Goal: Task Accomplishment & Management: Use online tool/utility

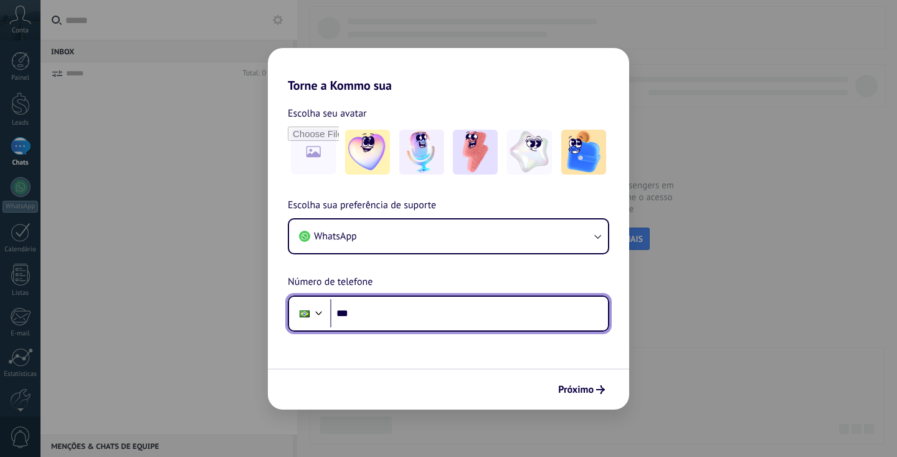
click at [428, 320] on input "***" at bounding box center [469, 313] width 278 height 29
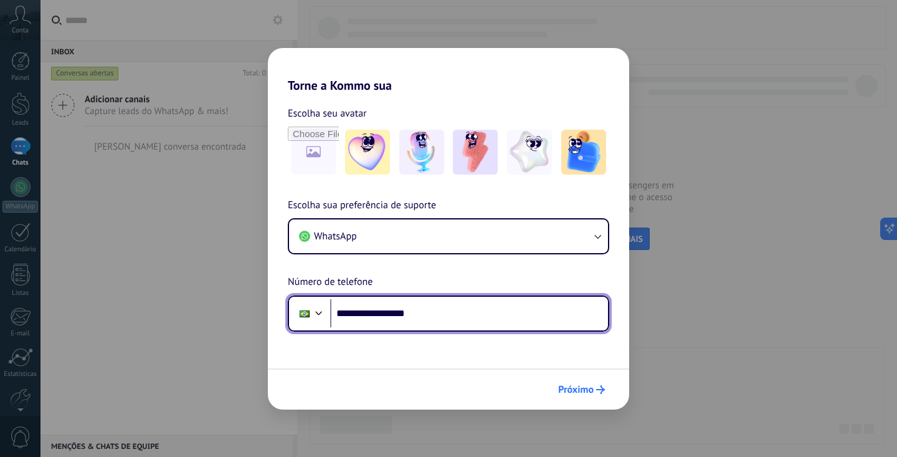
type input "**********"
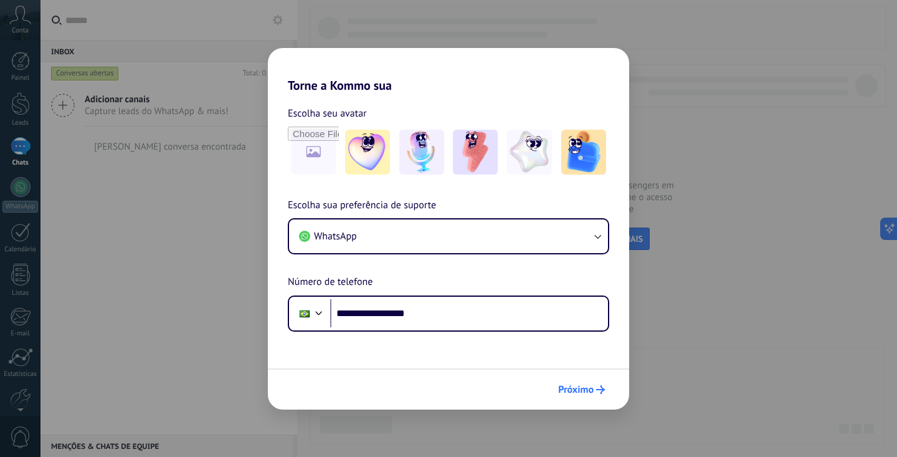
click at [592, 391] on span "Próximo" at bounding box center [576, 389] width 36 height 9
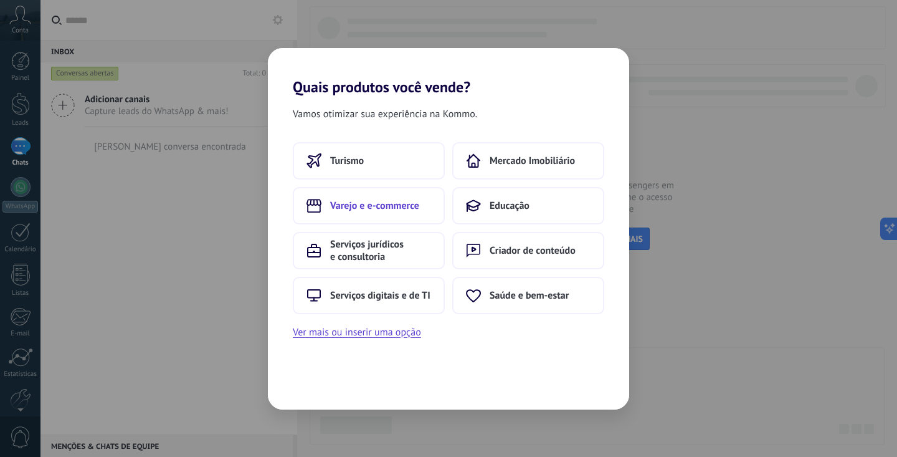
click at [393, 213] on button "Varejo e e-commerce" at bounding box center [369, 205] width 152 height 37
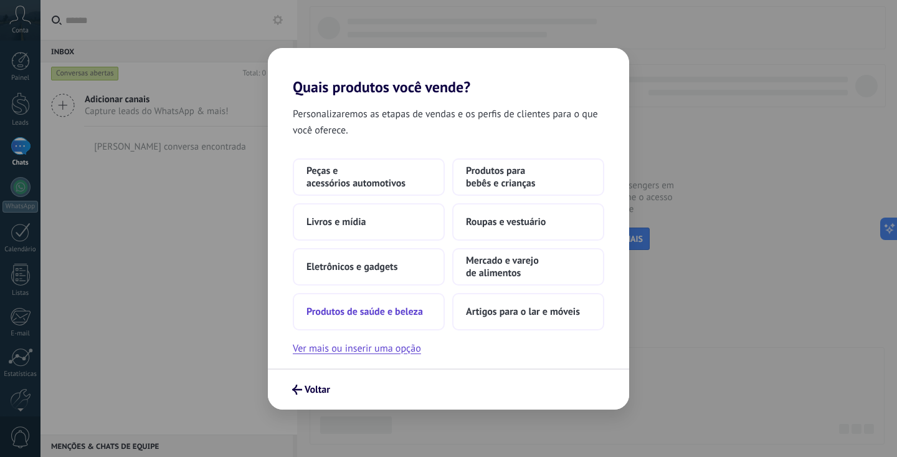
click at [401, 305] on button "Produtos de saúde e beleza" at bounding box center [369, 311] width 152 height 37
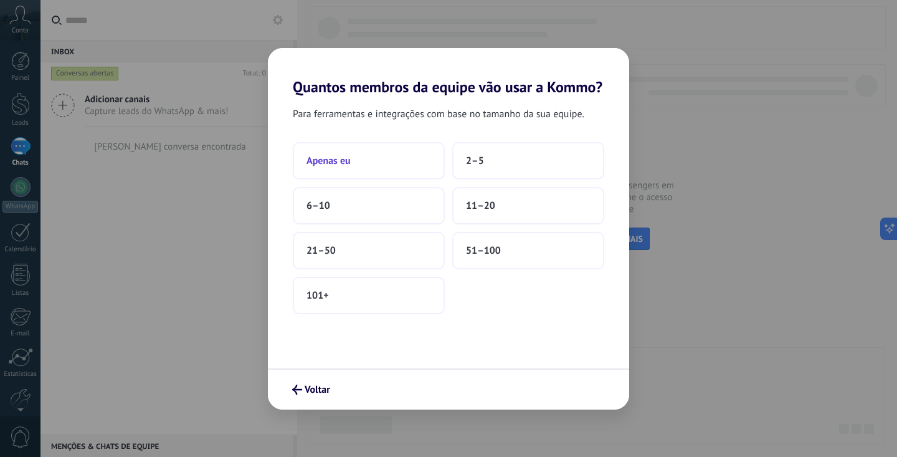
click at [391, 159] on button "Apenas eu" at bounding box center [369, 160] width 152 height 37
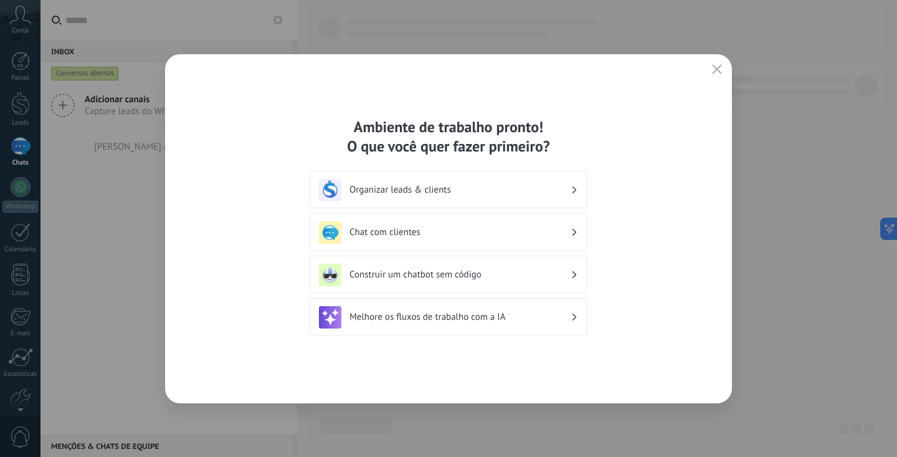
click at [390, 196] on div "Organizar leads & clients" at bounding box center [448, 190] width 259 height 22
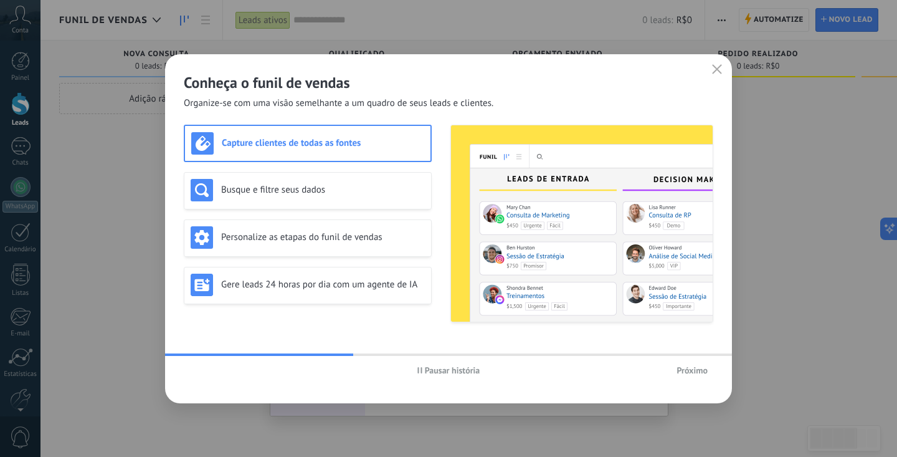
click at [421, 370] on use "button" at bounding box center [420, 370] width 4 height 6
click at [684, 374] on span "Próximo" at bounding box center [692, 370] width 31 height 9
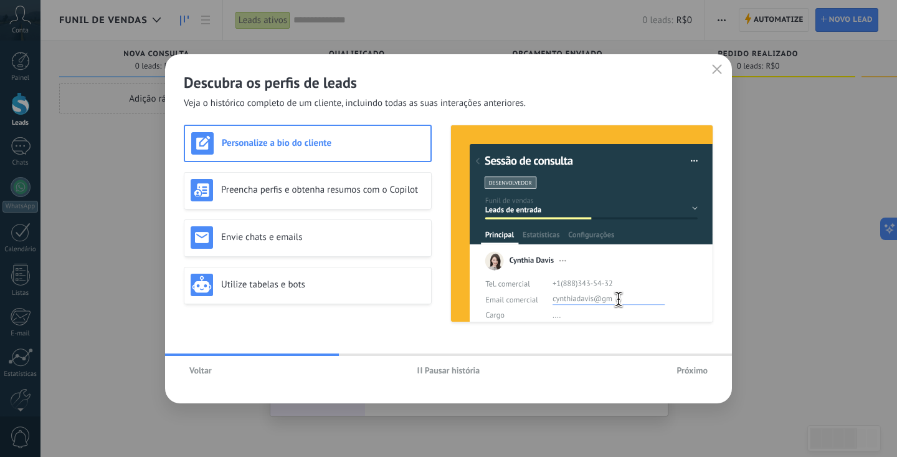
click at [684, 374] on span "Próximo" at bounding box center [692, 370] width 31 height 9
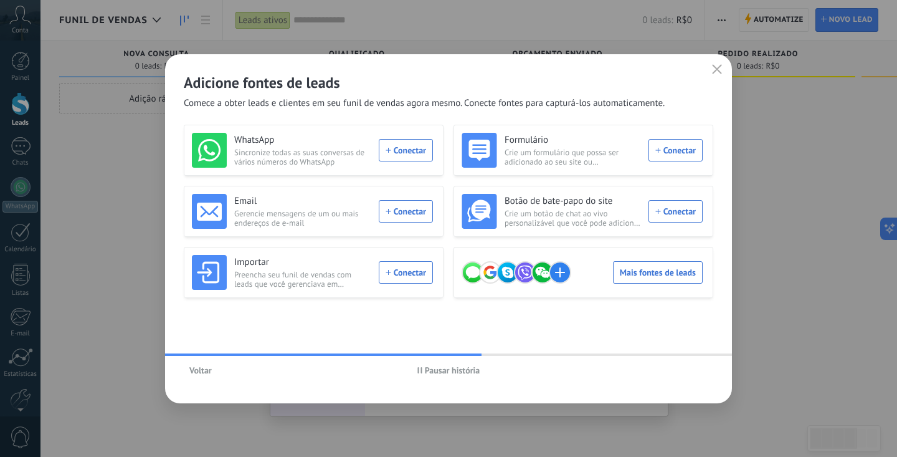
click at [452, 368] on span "Pausar história" at bounding box center [452, 370] width 55 height 9
click at [712, 73] on button "button" at bounding box center [717, 69] width 16 height 17
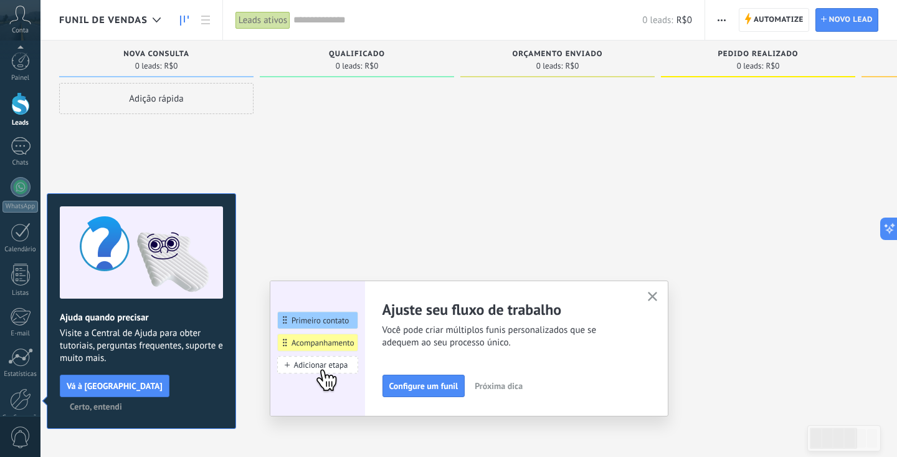
scroll to position [62, 0]
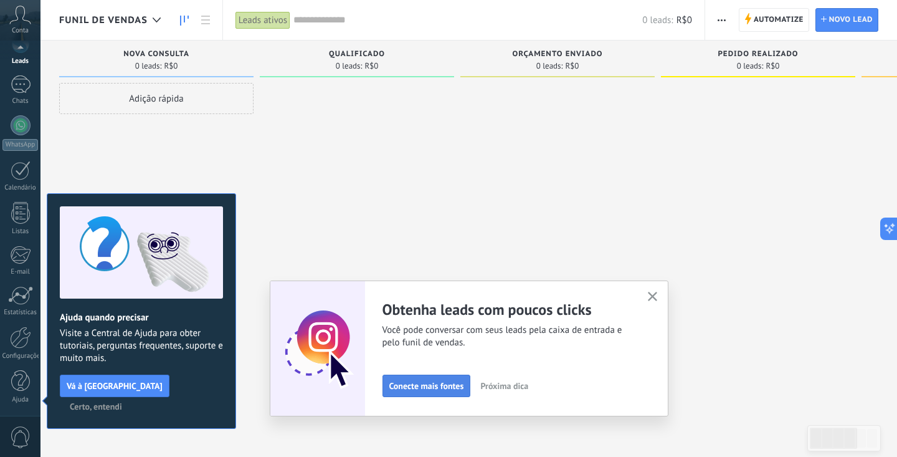
click at [426, 381] on span "Conecte mais fontes" at bounding box center [427, 385] width 75 height 9
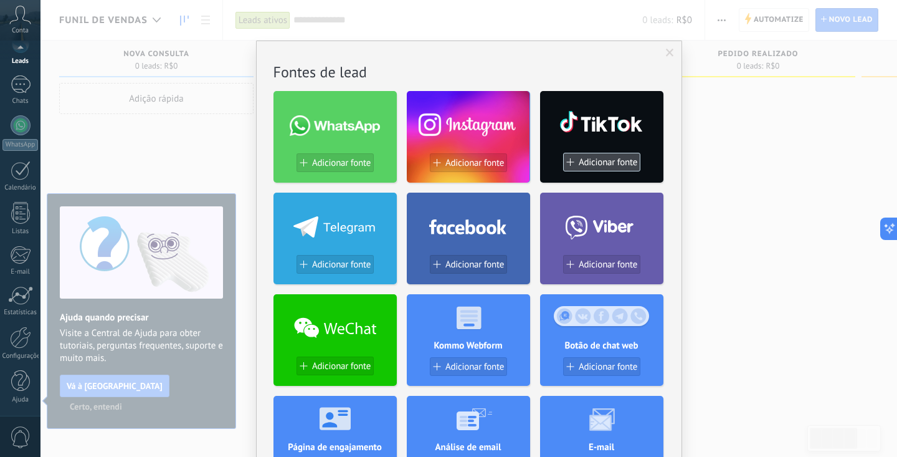
scroll to position [0, 0]
click at [610, 161] on span "Adicionar fonte" at bounding box center [608, 162] width 59 height 11
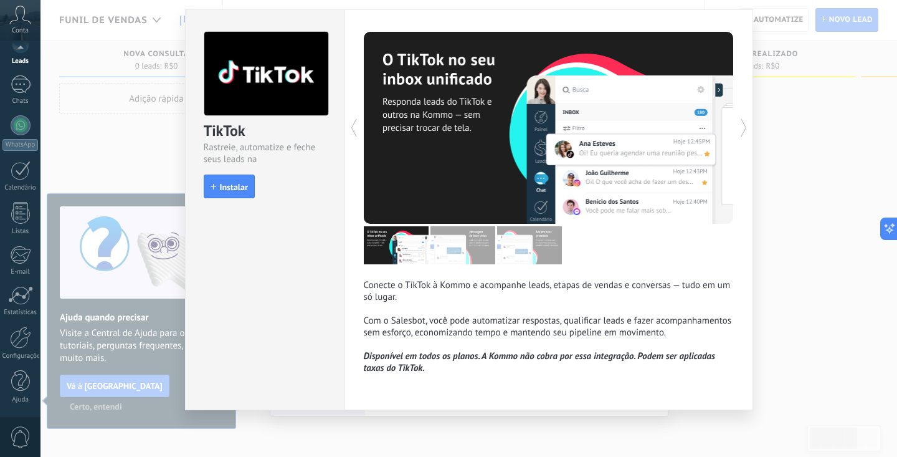
scroll to position [31, 0]
click at [232, 191] on span "Instalar" at bounding box center [234, 187] width 28 height 9
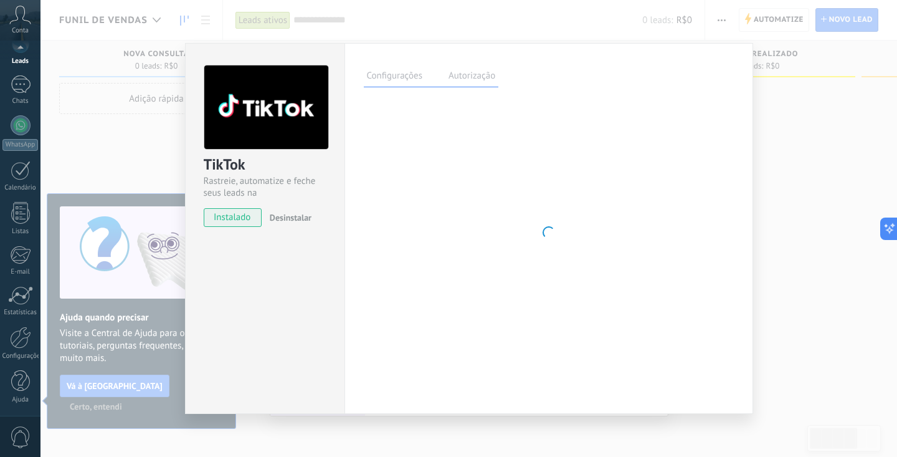
scroll to position [0, 0]
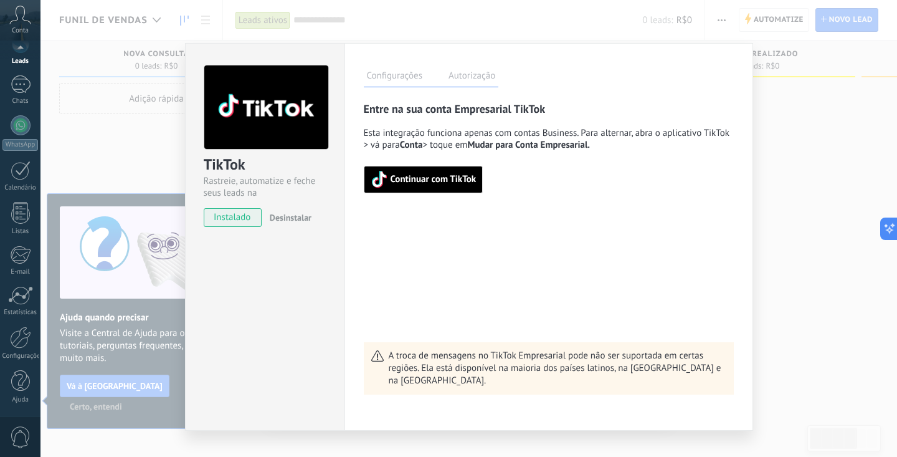
click at [446, 194] on div "Entre na sua conta Empresarial TikTok Esta integração funciona apenas com conta…" at bounding box center [549, 248] width 370 height 293
click at [447, 183] on span "Continuar com TikTok" at bounding box center [434, 179] width 86 height 9
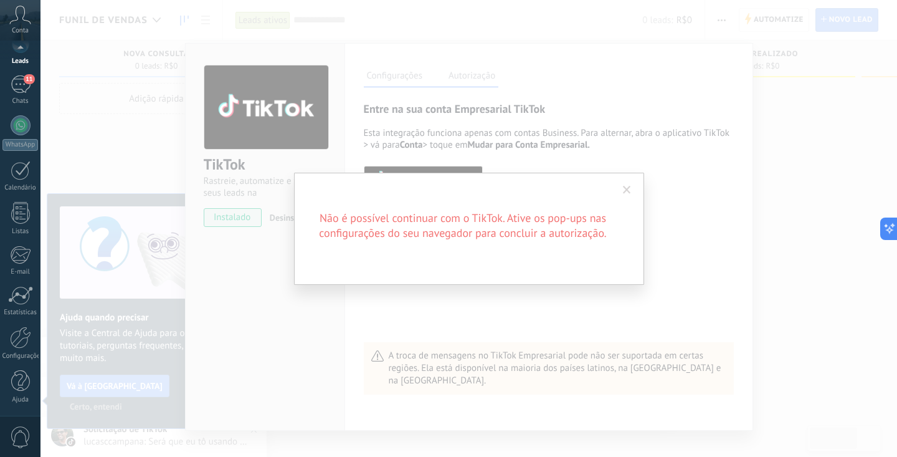
click at [622, 189] on span at bounding box center [627, 189] width 21 height 21
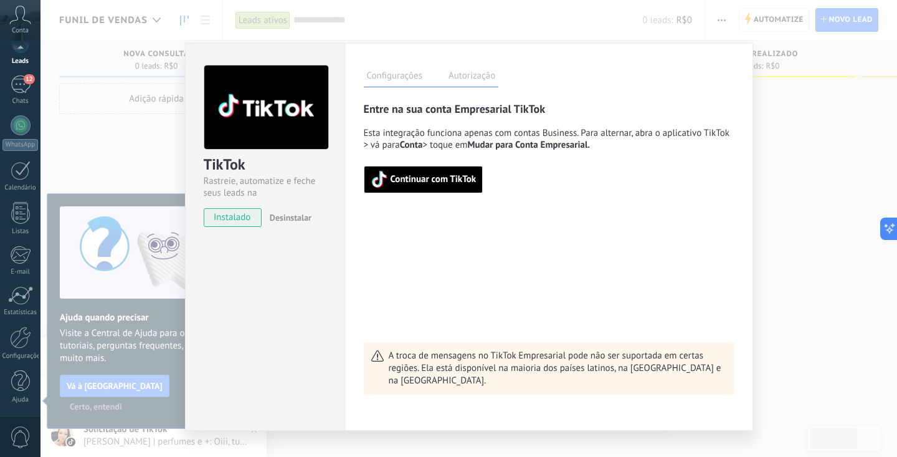
click at [459, 176] on span "Continuar com TikTok" at bounding box center [434, 179] width 86 height 9
click at [811, 176] on div "TikTok Rastreie, automatize e feche seus leads na Kommo instalado Desinstalar C…" at bounding box center [469, 228] width 857 height 457
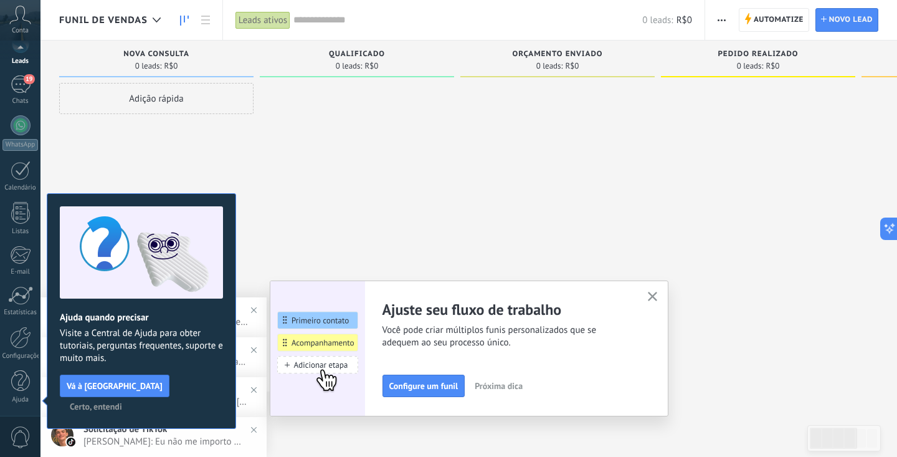
click at [652, 295] on use "button" at bounding box center [652, 296] width 9 height 9
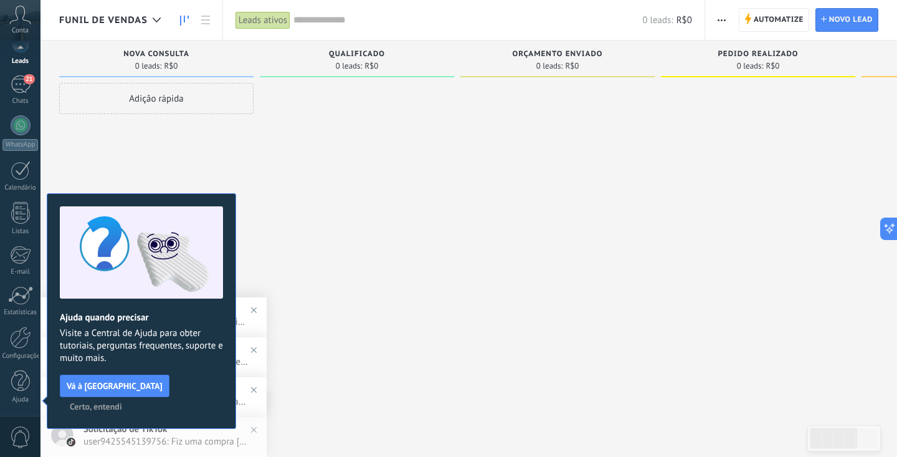
click at [122, 402] on span "Certo, entendi" at bounding box center [96, 406] width 52 height 9
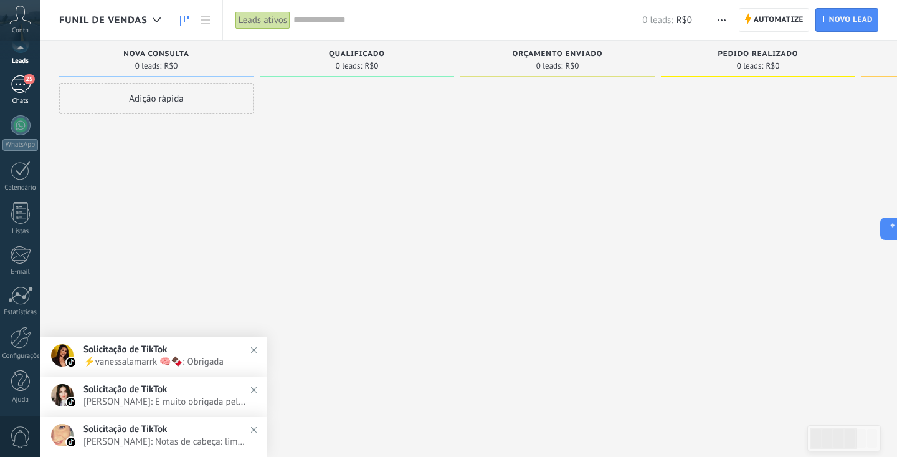
click at [22, 97] on link "25 Chats" at bounding box center [20, 90] width 41 height 30
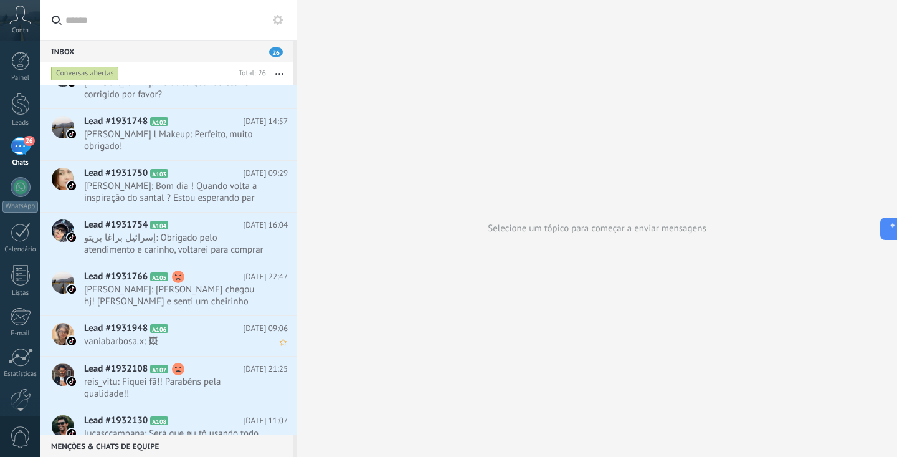
scroll to position [27, 0]
click at [191, 390] on span "reis_vitu: Fiquei fã!! Parabéns pela qualidade!!" at bounding box center [174, 389] width 180 height 24
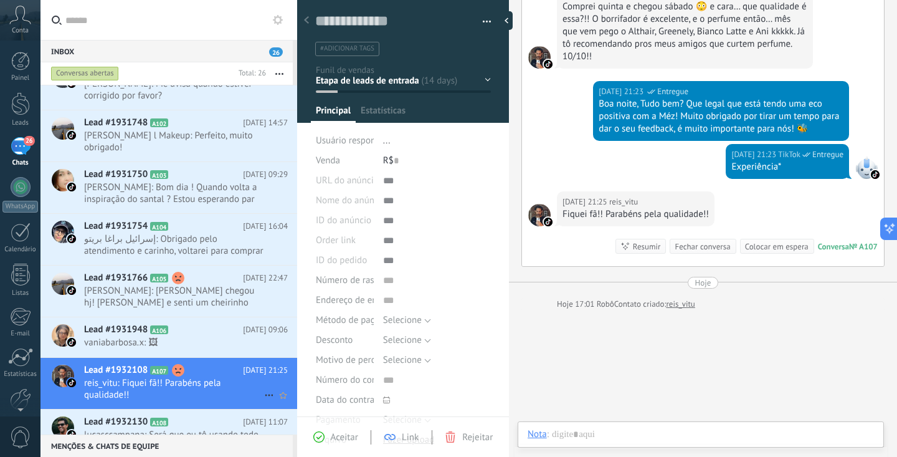
scroll to position [19, 0]
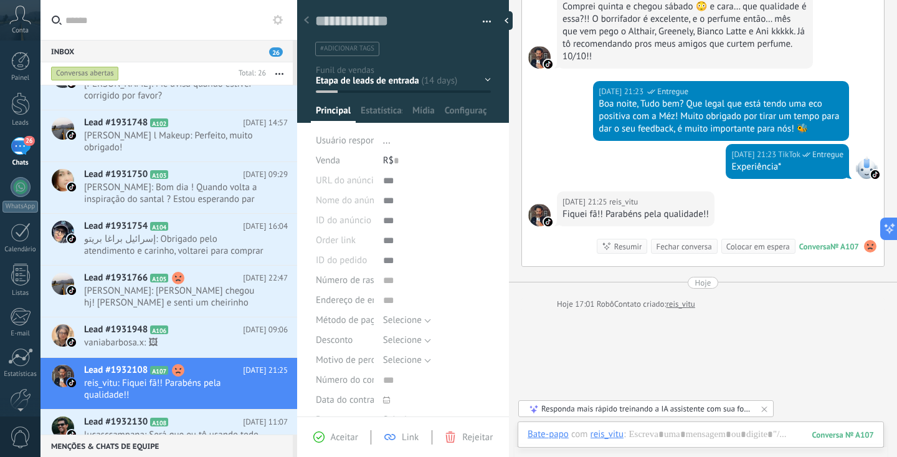
click at [865, 247] on use at bounding box center [870, 246] width 12 height 12
click at [844, 224] on span "Excluir sentimento" at bounding box center [815, 222] width 75 height 12
click at [210, 290] on span "[PERSON_NAME]: [PERSON_NAME] chegou hj! [PERSON_NAME] e senti um cheirinho incr…" at bounding box center [174, 297] width 180 height 24
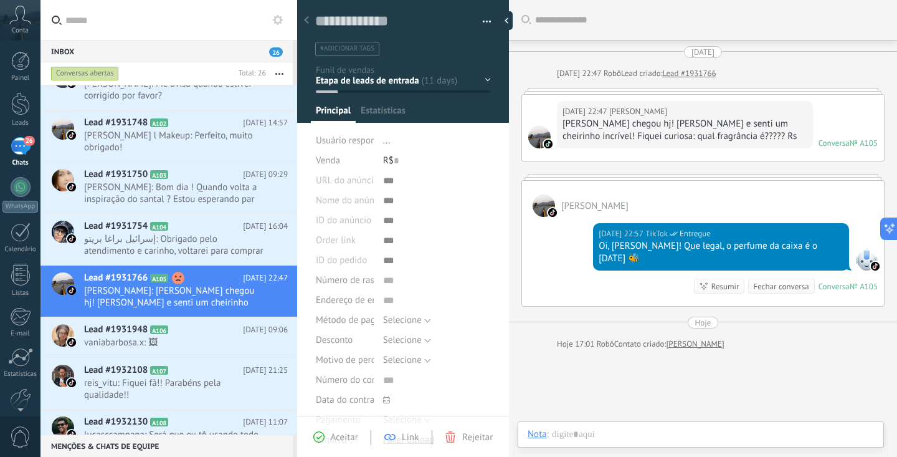
scroll to position [12, 0]
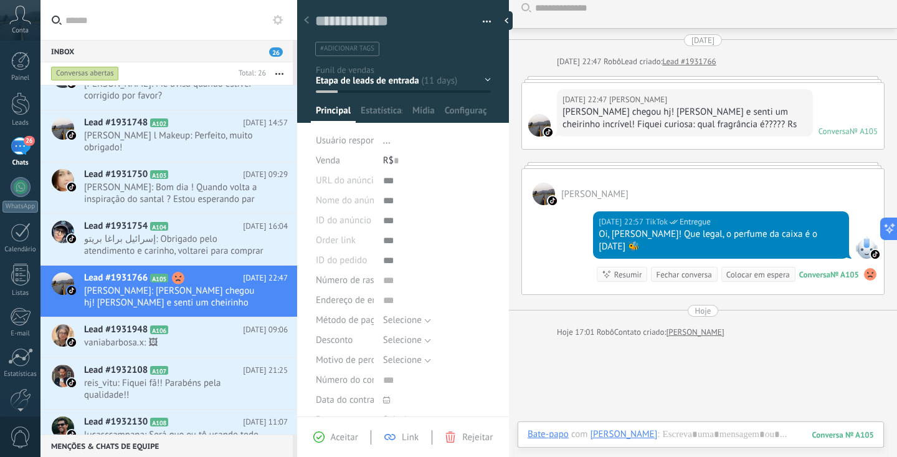
click at [866, 277] on use at bounding box center [870, 274] width 12 height 12
click at [829, 230] on span "Análise de sentimento" at bounding box center [810, 232] width 89 height 12
click at [829, 252] on span "Excluir sentimento" at bounding box center [815, 250] width 75 height 12
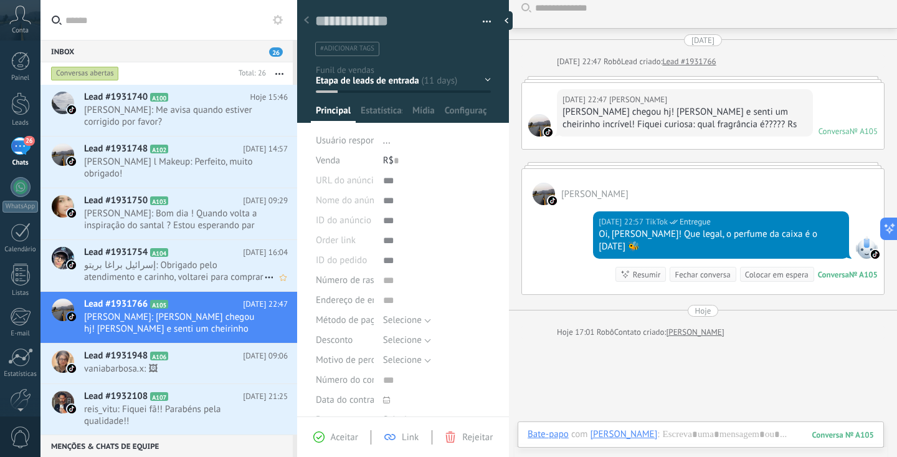
scroll to position [0, 0]
click at [210, 251] on h2 "Lead #1931754 A104" at bounding box center [163, 252] width 159 height 12
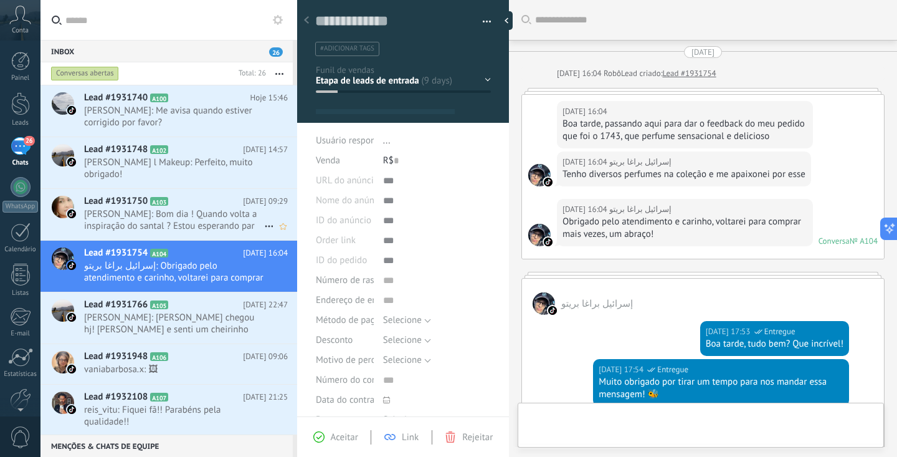
scroll to position [229, 0]
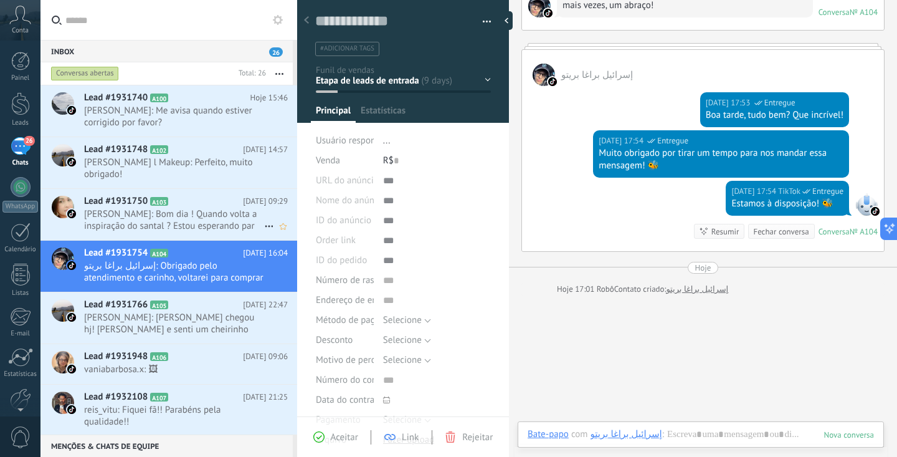
click at [209, 227] on span "[PERSON_NAME]: Bom dia ! Quando volta a inspiração do santal ? Estou esperando …" at bounding box center [174, 220] width 180 height 24
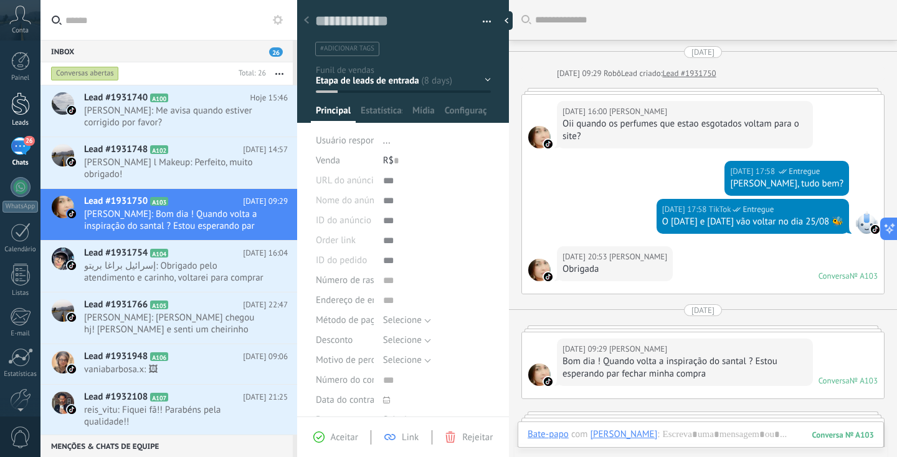
click at [19, 117] on link "Leads" at bounding box center [20, 109] width 41 height 35
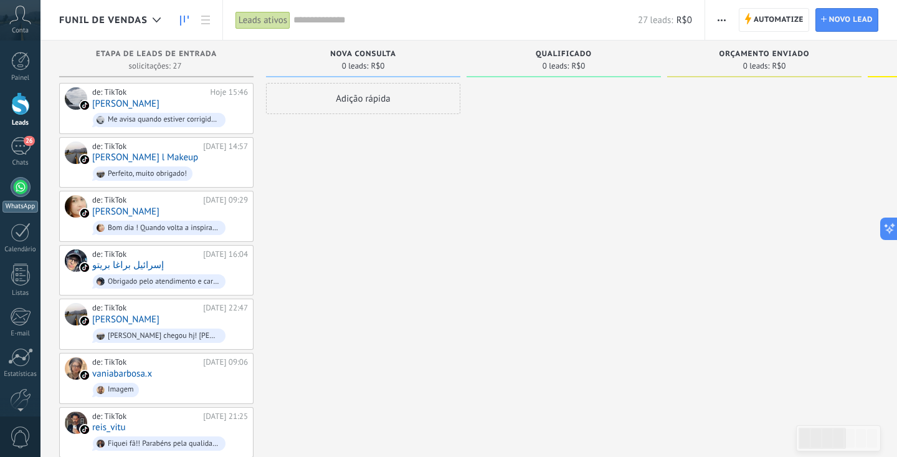
click at [22, 189] on div at bounding box center [21, 187] width 20 height 20
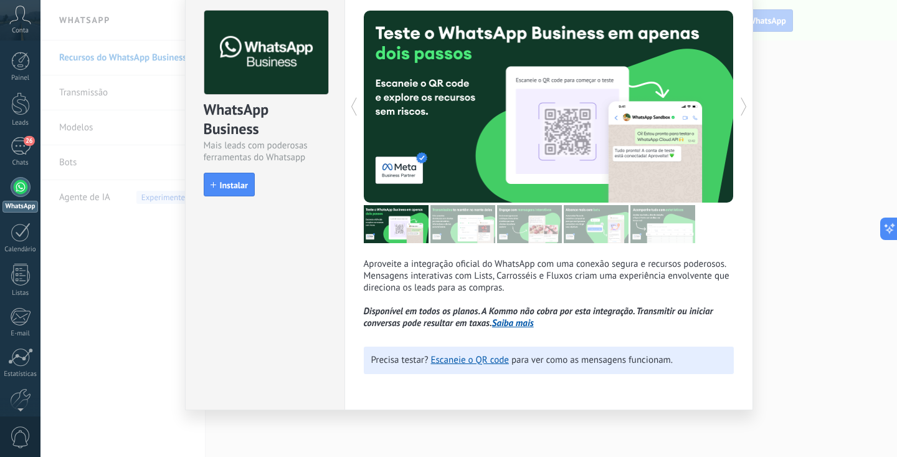
scroll to position [54, 0]
click at [242, 190] on button "Instalar" at bounding box center [229, 185] width 51 height 24
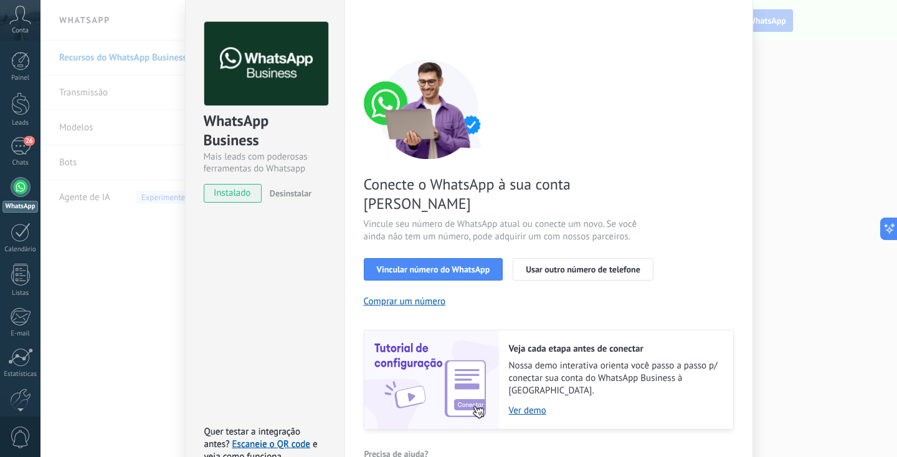
scroll to position [43, 0]
click at [456, 265] on span "Vincular número do WhatsApp" at bounding box center [433, 269] width 113 height 9
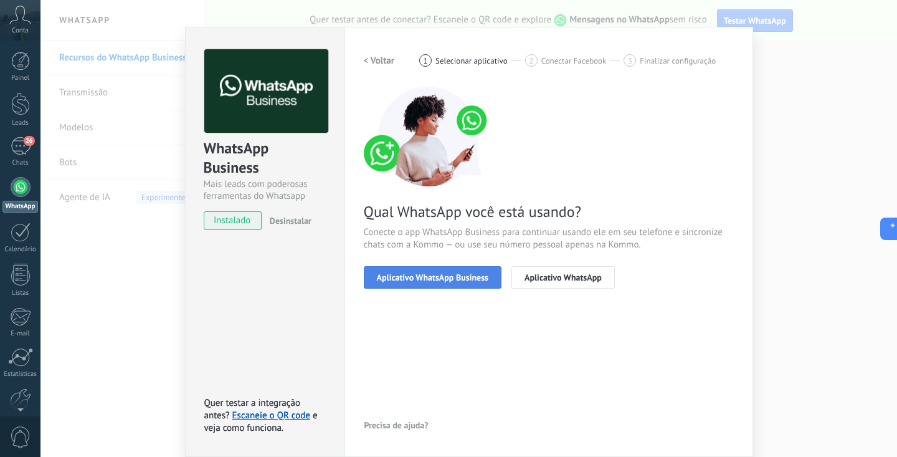
click at [439, 285] on button "Aplicativo WhatsApp Business" at bounding box center [433, 277] width 138 height 22
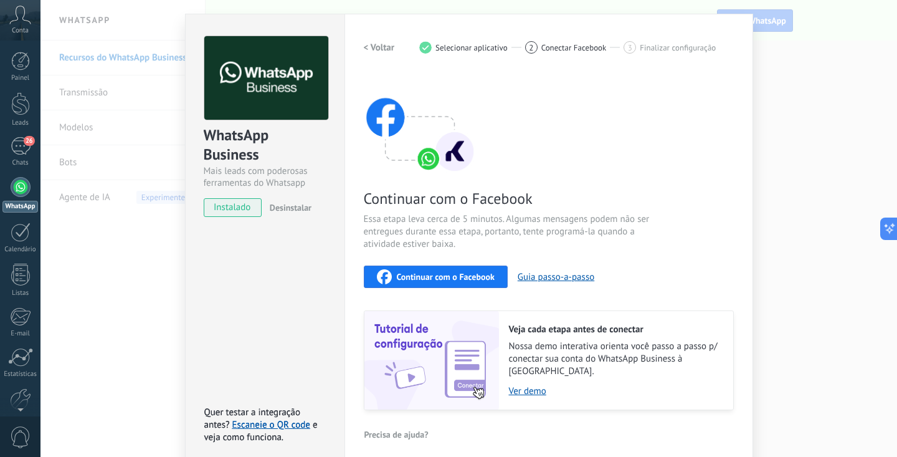
scroll to position [29, 0]
click at [379, 47] on h2 "< Voltar" at bounding box center [379, 48] width 31 height 12
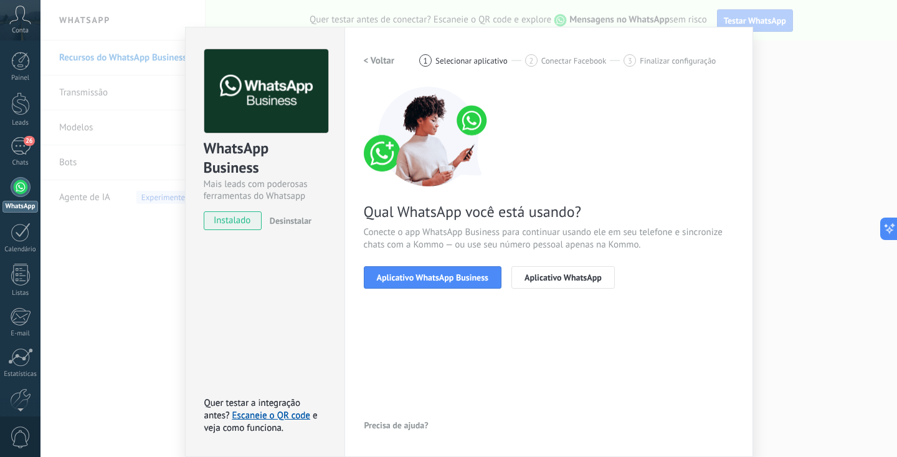
scroll to position [16, 0]
click at [403, 273] on span "Aplicativo WhatsApp Business" at bounding box center [433, 277] width 112 height 9
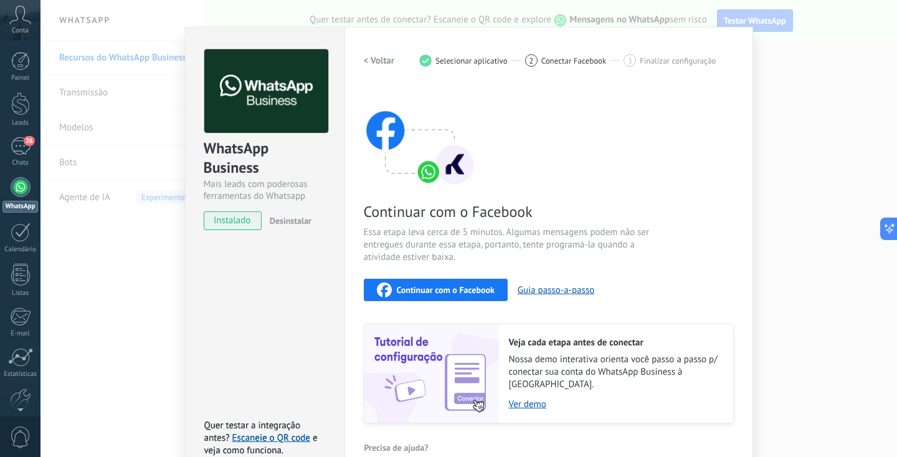
click at [405, 282] on div "Continuar com o Facebook" at bounding box center [436, 289] width 118 height 15
click at [414, 293] on span "Continuar com o Facebook" at bounding box center [446, 289] width 98 height 9
click at [173, 92] on div "WhatsApp Business Mais leads com poderosas ferramentas do Whatsapp instalado De…" at bounding box center [469, 228] width 857 height 457
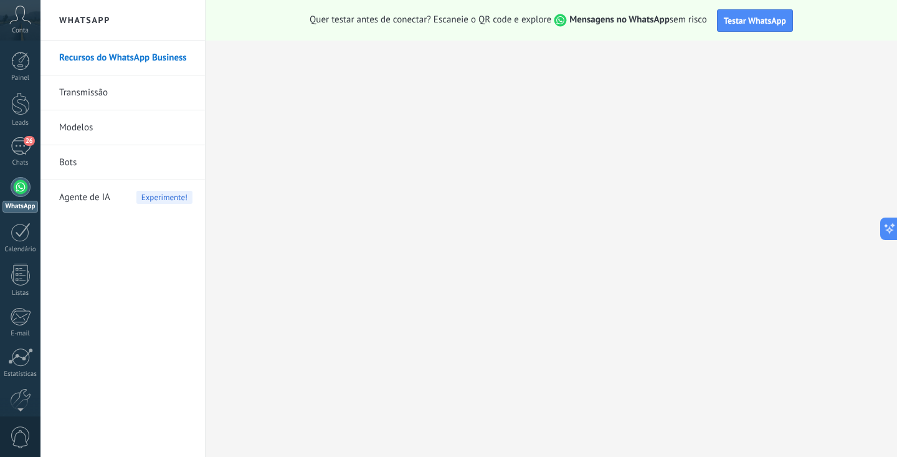
scroll to position [0, 0]
click at [31, 146] on link "26 Chats" at bounding box center [20, 152] width 41 height 30
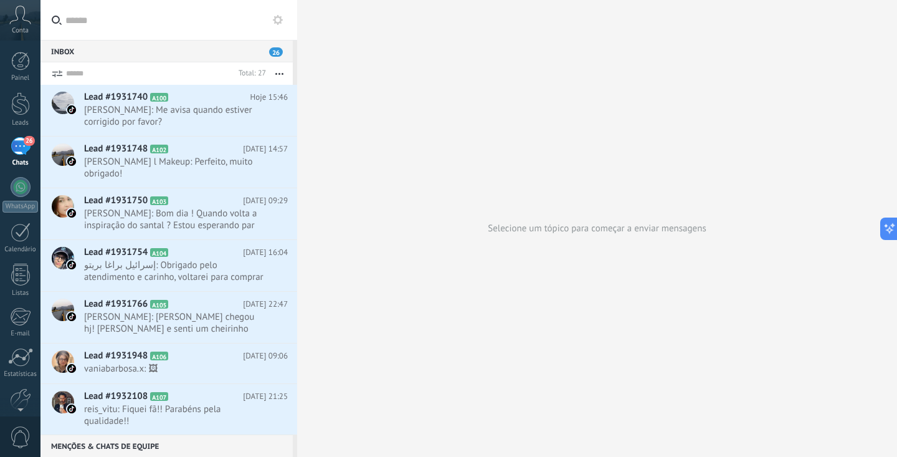
click at [28, 24] on icon at bounding box center [20, 15] width 22 height 19
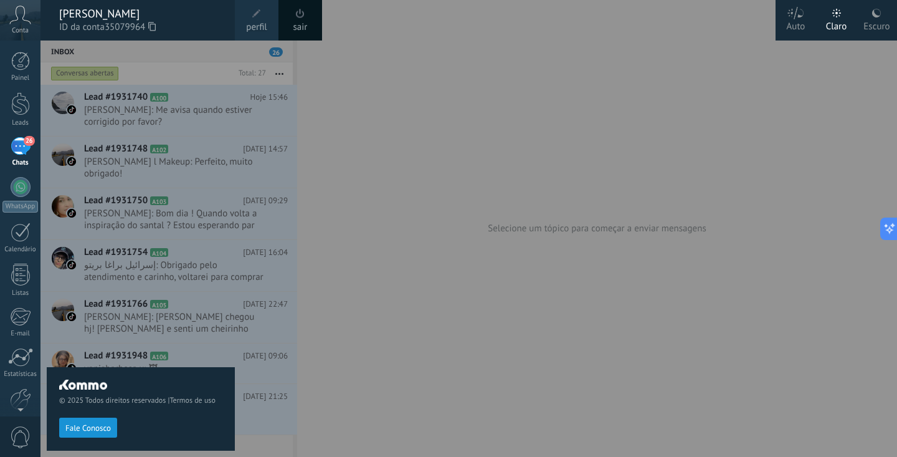
click at [22, 26] on div "Conta" at bounding box center [20, 20] width 41 height 41
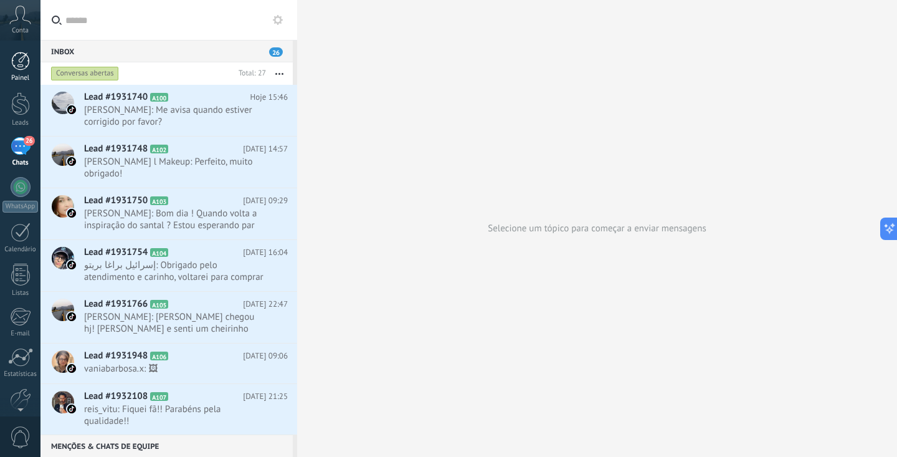
click at [21, 62] on div at bounding box center [20, 61] width 19 height 19
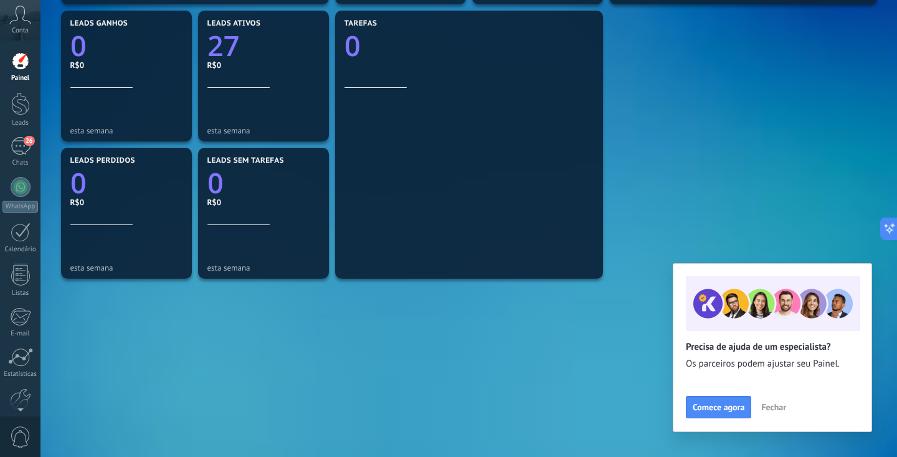
scroll to position [425, 0]
click at [778, 413] on button "Fechar" at bounding box center [774, 407] width 36 height 19
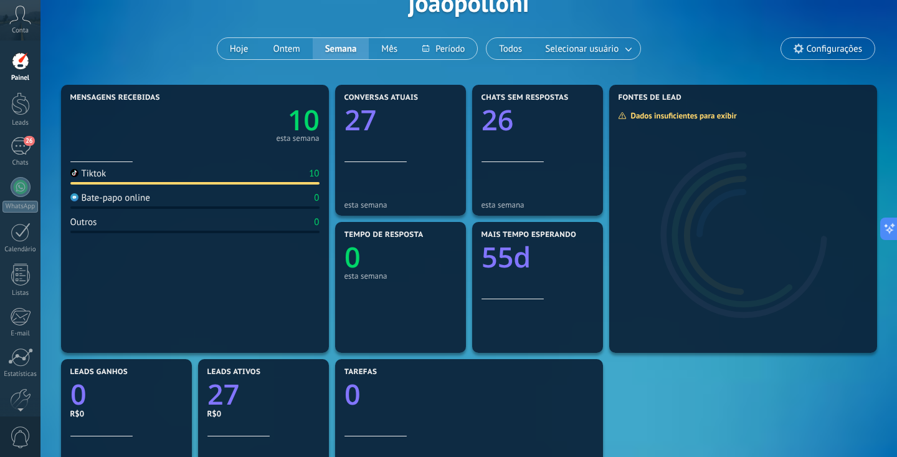
scroll to position [76, 0]
click at [21, 151] on div "26" at bounding box center [21, 146] width 20 height 18
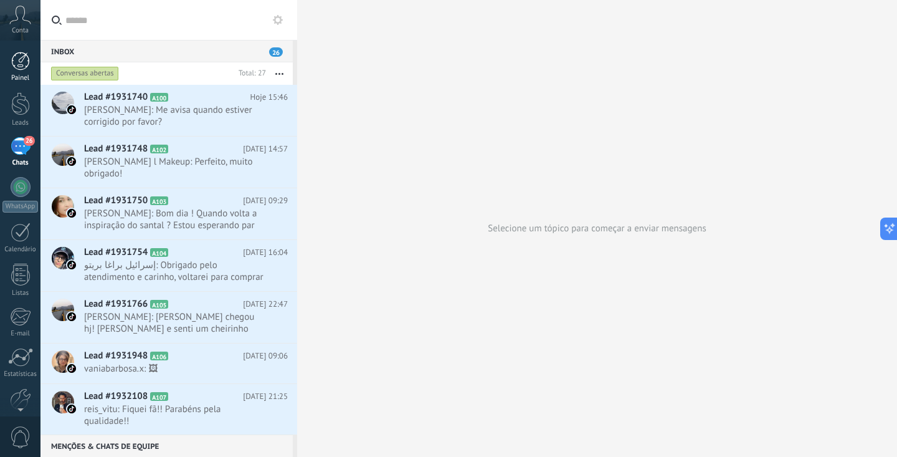
click at [25, 67] on div at bounding box center [20, 61] width 19 height 19
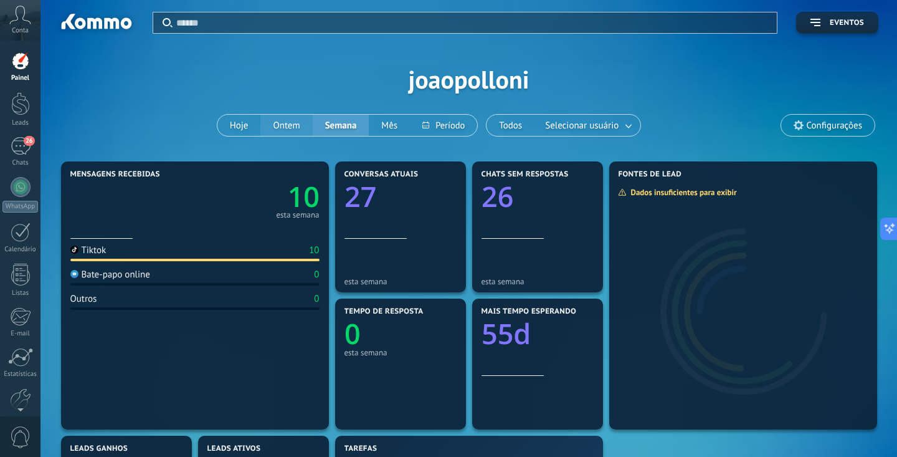
click at [300, 127] on button "Ontem" at bounding box center [287, 125] width 52 height 21
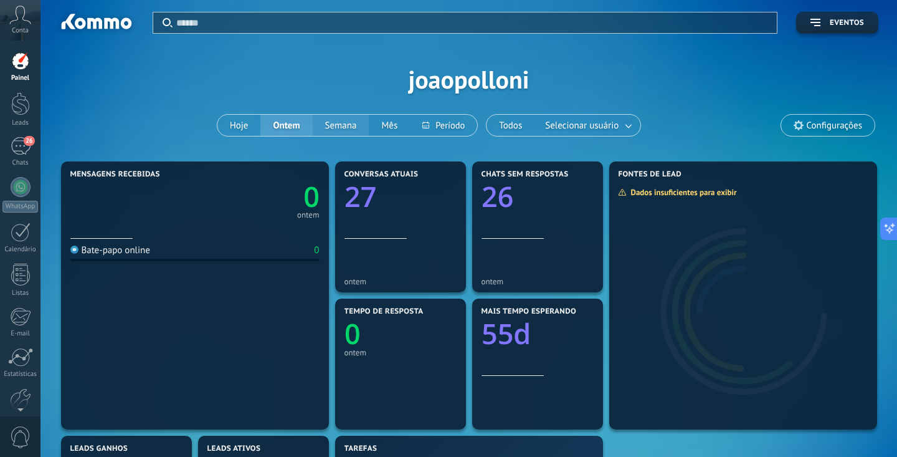
click at [349, 127] on button "Semana" at bounding box center [341, 125] width 57 height 21
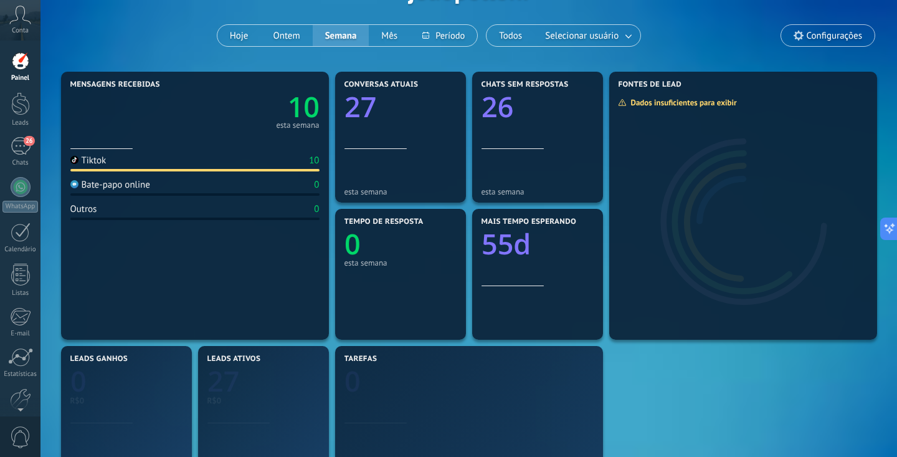
scroll to position [90, 0]
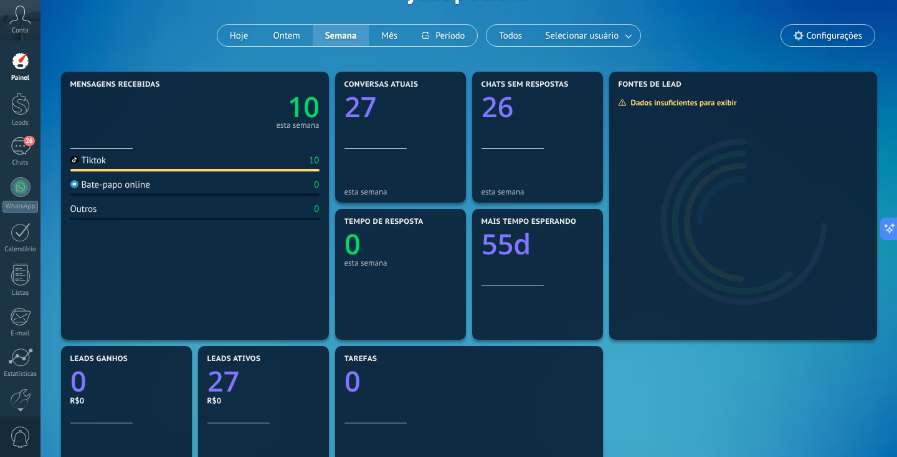
click at [855, 31] on span "Configurações" at bounding box center [834, 36] width 55 height 11
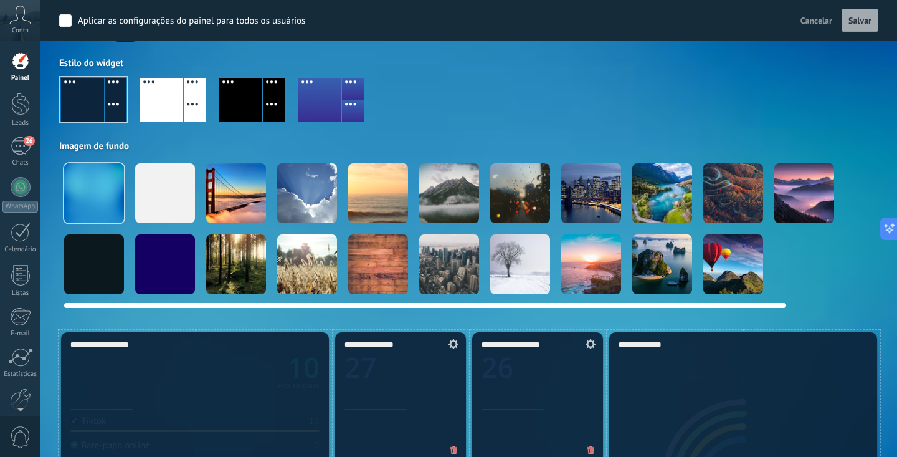
click at [464, 269] on div at bounding box center [449, 264] width 60 height 60
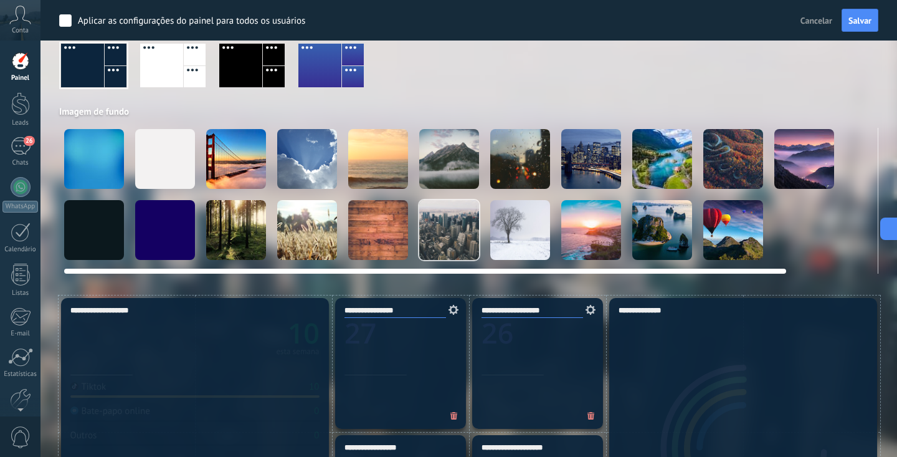
scroll to position [106, 0]
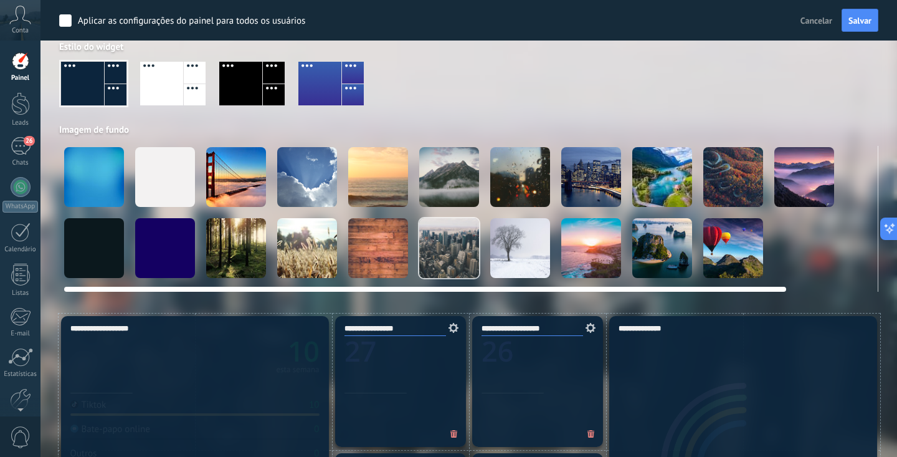
click at [162, 193] on div at bounding box center [165, 177] width 60 height 60
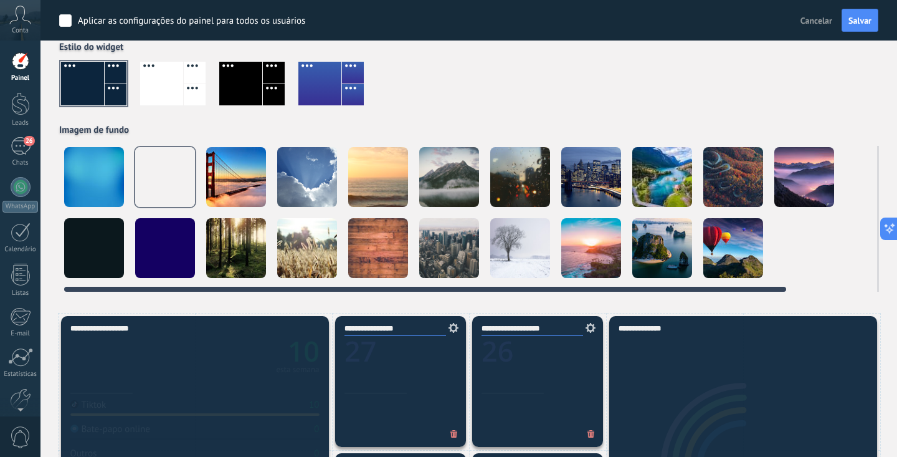
click at [103, 178] on div at bounding box center [94, 177] width 60 height 60
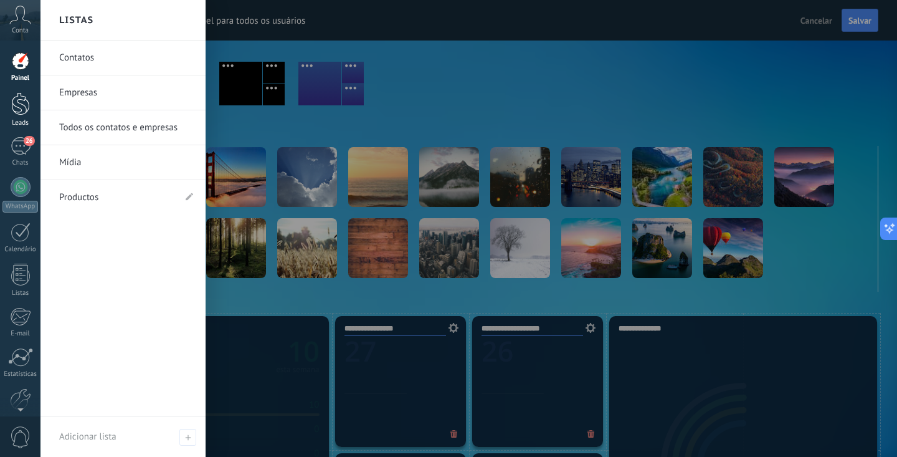
click at [26, 109] on div at bounding box center [20, 103] width 19 height 23
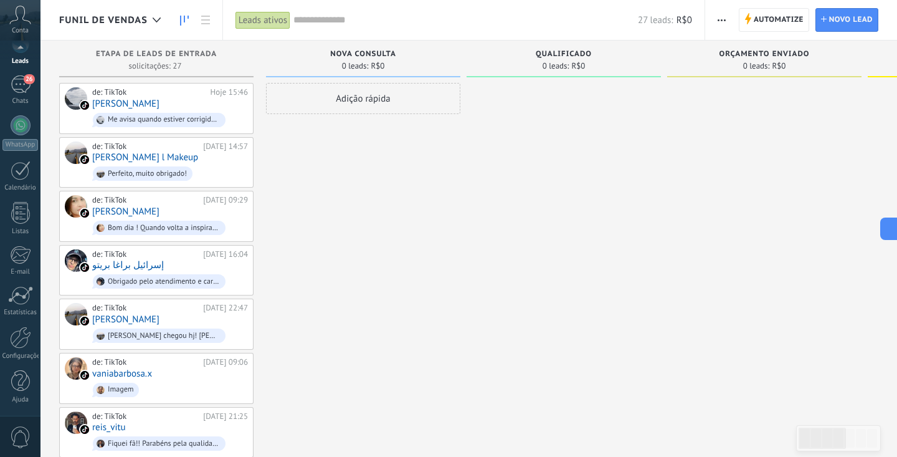
scroll to position [62, 0]
click at [23, 342] on div at bounding box center [20, 338] width 21 height 22
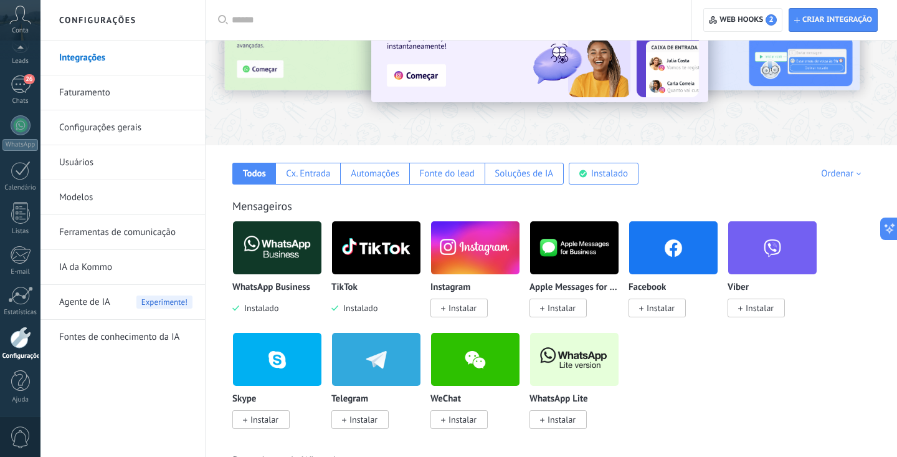
scroll to position [101, 0]
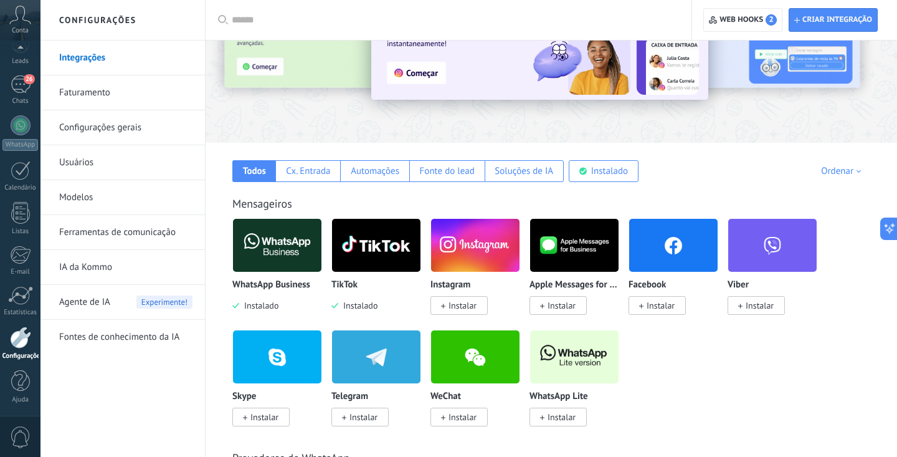
click at [456, 308] on span "Instalar" at bounding box center [463, 305] width 28 height 11
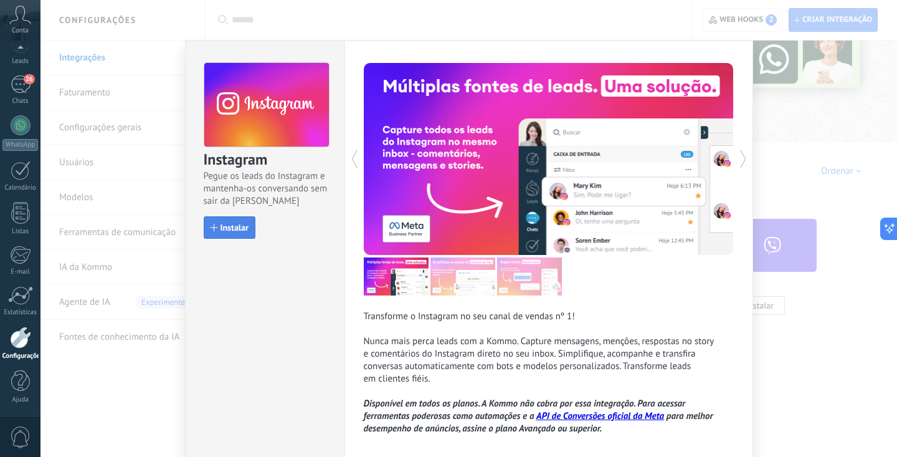
click at [248, 235] on button "Instalar" at bounding box center [230, 227] width 52 height 22
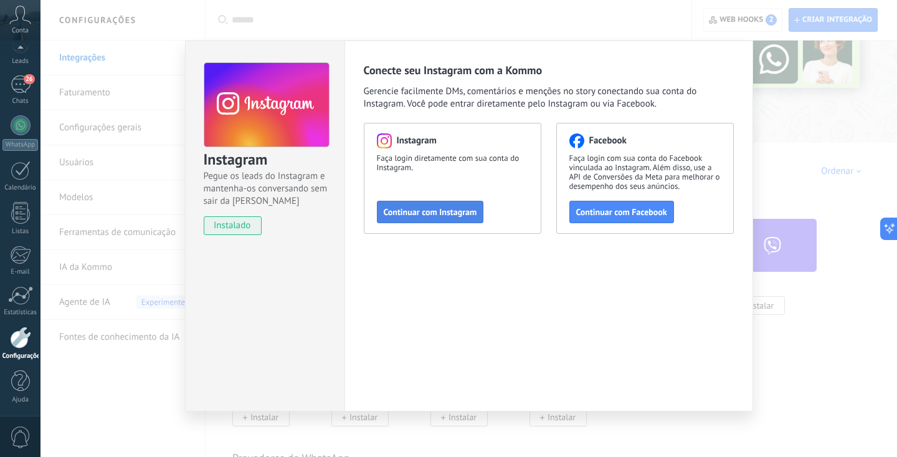
click at [420, 213] on span "Continuar com Instagram" at bounding box center [430, 212] width 93 height 9
click at [432, 218] on button "Continuar com Instagram" at bounding box center [430, 212] width 107 height 22
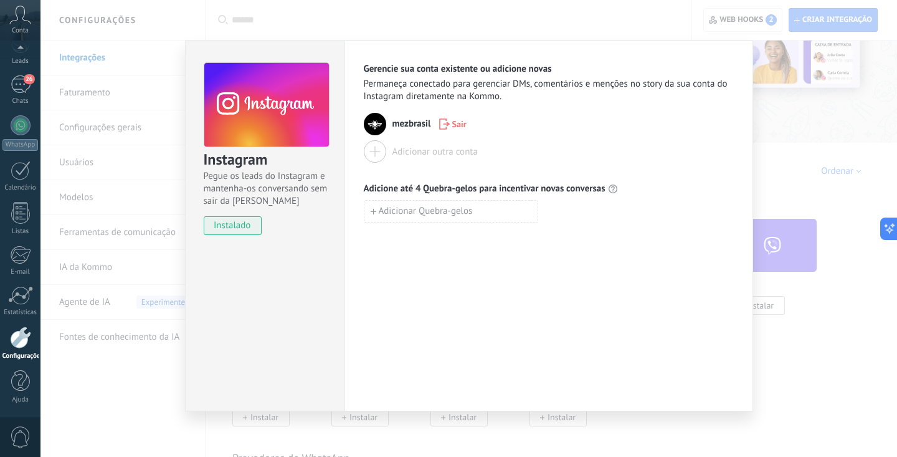
click at [492, 21] on div "Instagram Pegue os leads do Instagram e mantenha-os conversando sem sair da Kom…" at bounding box center [469, 228] width 857 height 457
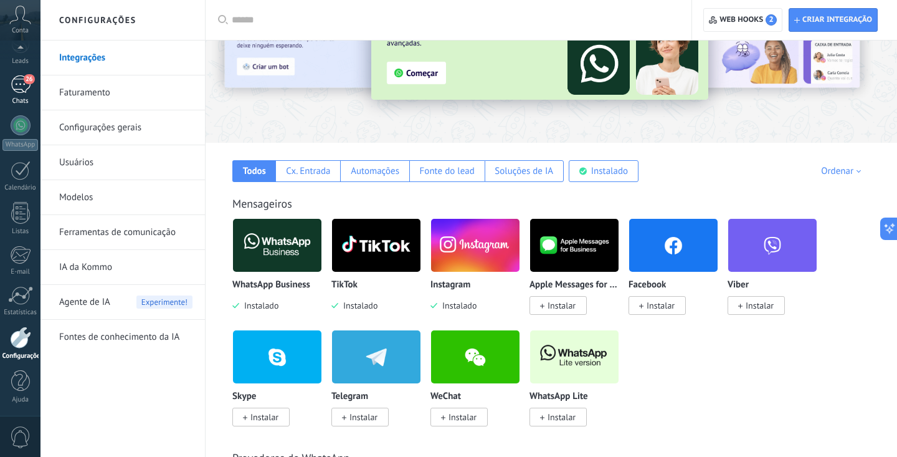
click at [25, 84] on div "26" at bounding box center [21, 84] width 20 height 18
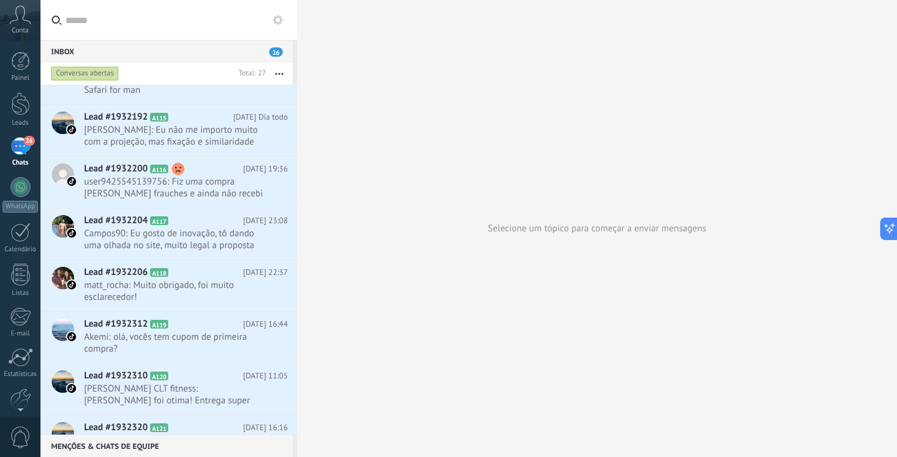
scroll to position [722, 0]
click at [156, 186] on span "user9425545139756: Fiz uma compra [PERSON_NAME] frauches e ainda não recebi" at bounding box center [174, 189] width 180 height 24
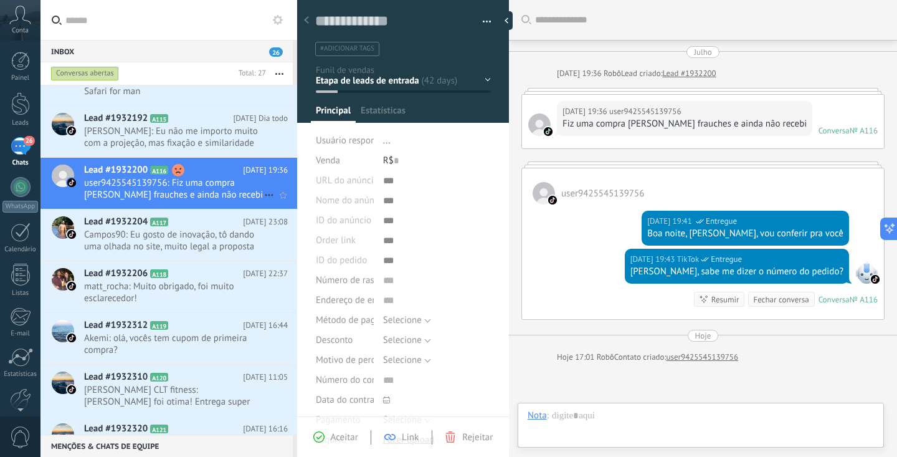
scroll to position [124, 0]
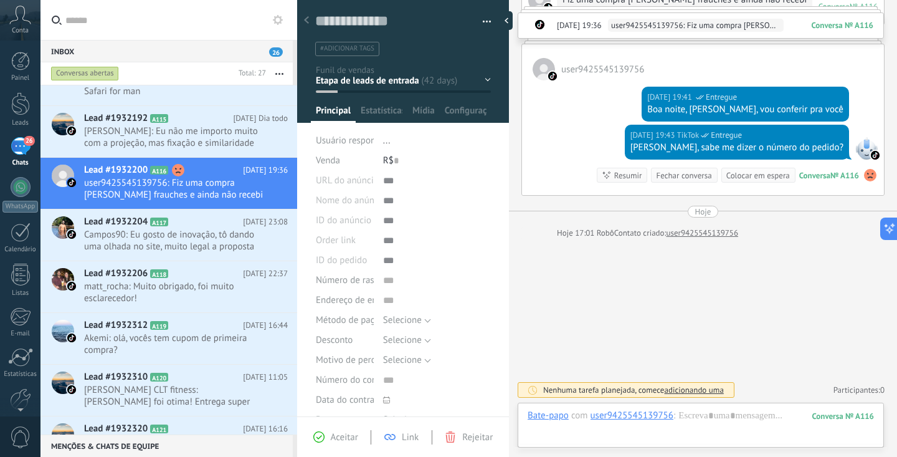
click at [864, 175] on use at bounding box center [870, 175] width 12 height 12
click at [829, 156] on span "Excluir sentimento" at bounding box center [817, 151] width 75 height 12
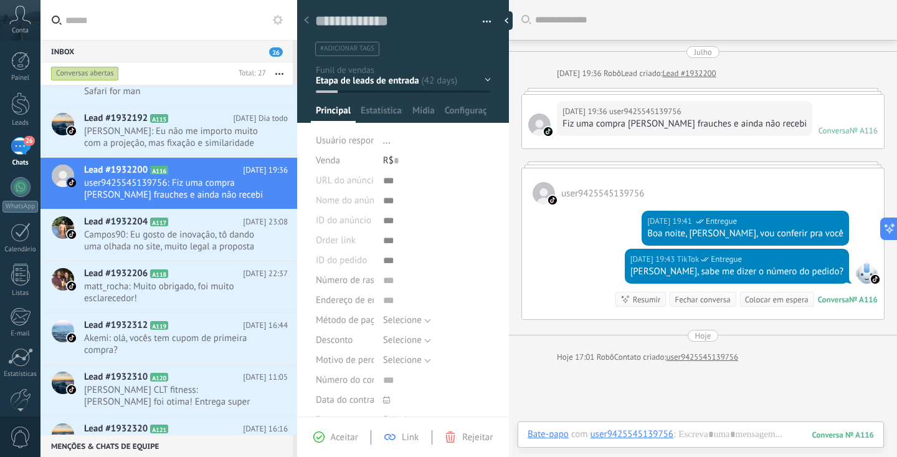
scroll to position [0, 0]
click at [218, 133] on span "[PERSON_NAME]: Eu não me importo muito com a projeção, mas fixação e similarida…" at bounding box center [174, 137] width 180 height 24
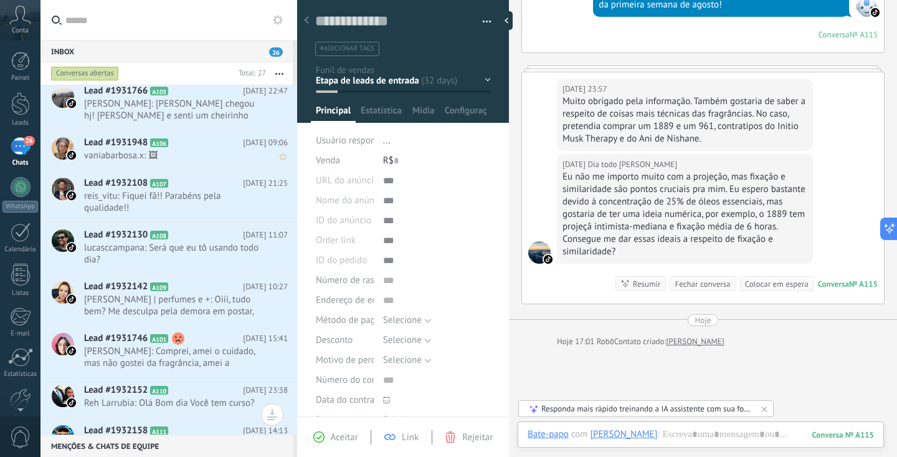
scroll to position [216, 0]
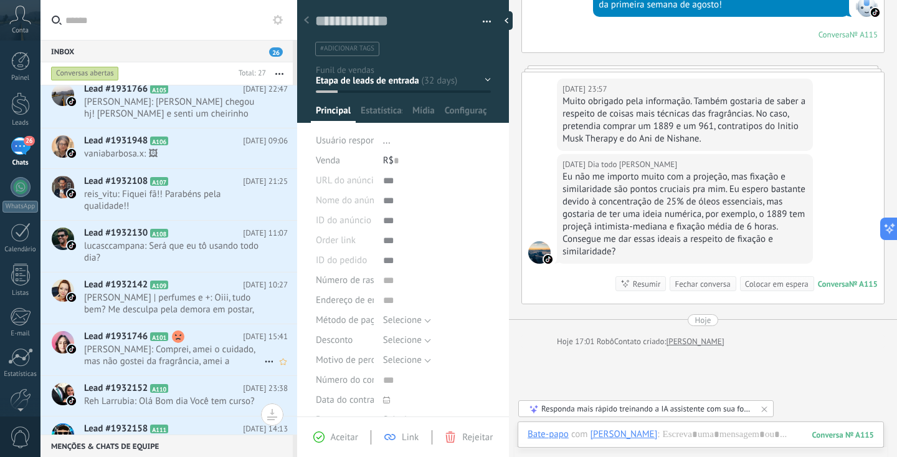
click at [191, 353] on span "[PERSON_NAME]: Comprei, amei o cuidado, mas não gostei da fragrância, amei a am…" at bounding box center [174, 355] width 180 height 24
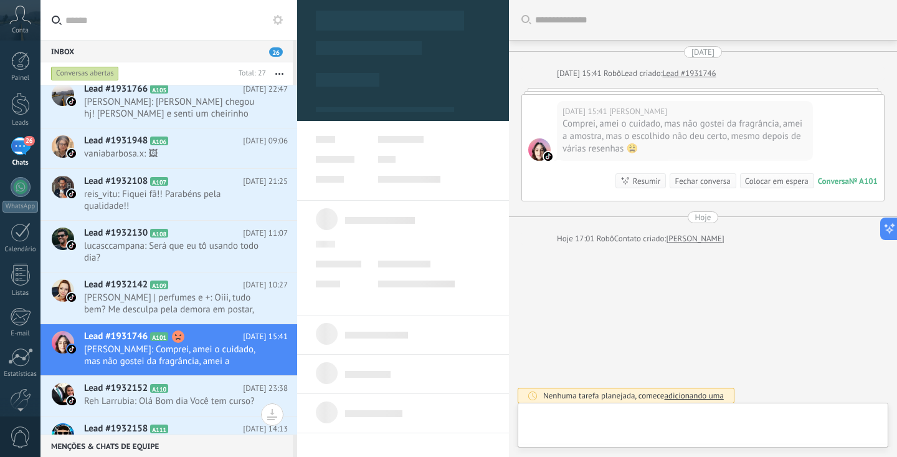
scroll to position [6, 0]
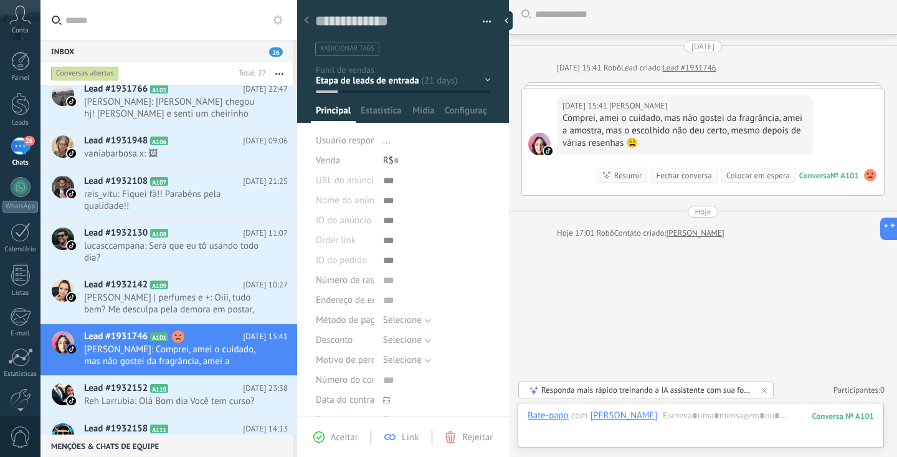
click at [870, 177] on use at bounding box center [870, 175] width 12 height 12
click at [836, 150] on span "Excluir sentimento" at bounding box center [817, 151] width 75 height 12
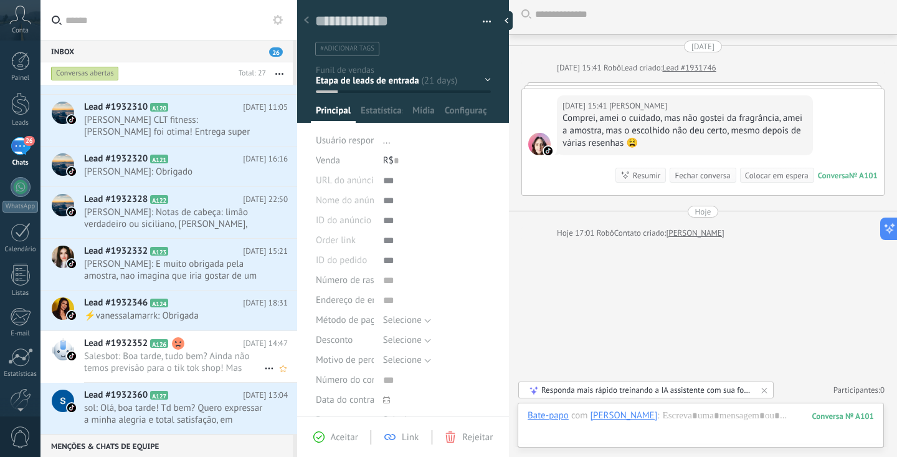
scroll to position [992, 0]
click at [187, 353] on span "Salesbot: Boa tarde, tudo bem? Ainda não temos previsão para o tik tok shop! Ma…" at bounding box center [174, 362] width 180 height 24
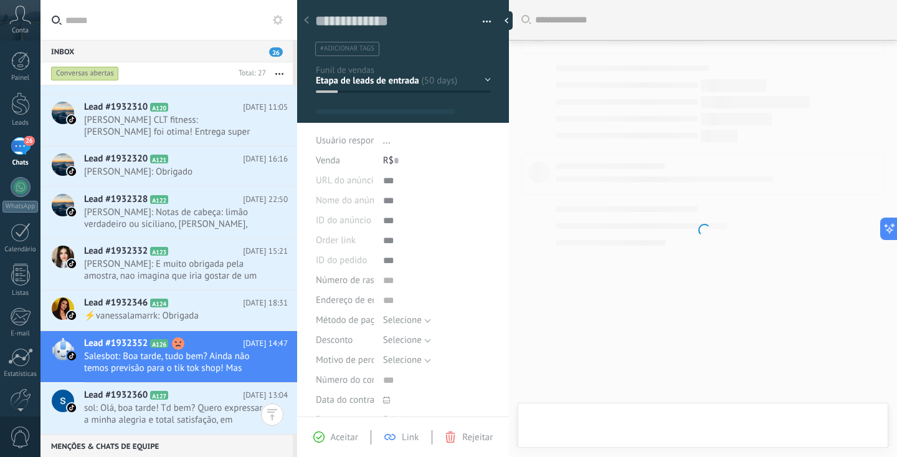
scroll to position [19, 0]
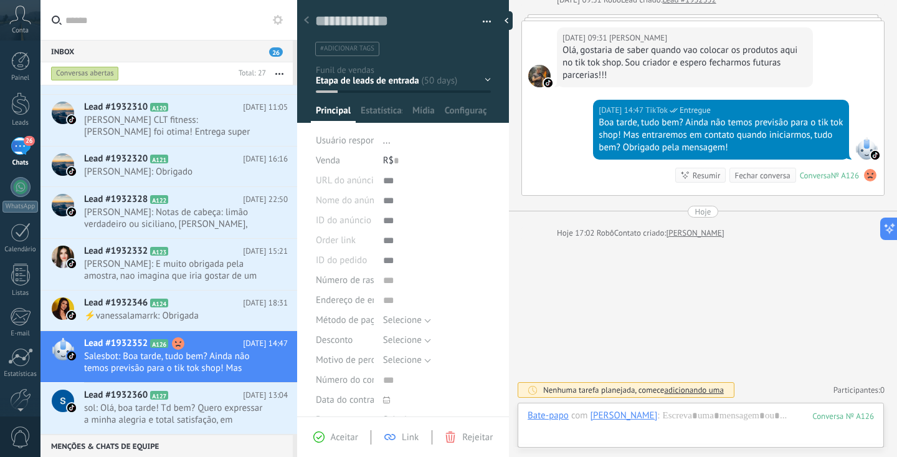
click at [864, 176] on use at bounding box center [870, 175] width 12 height 12
click at [806, 151] on span "Excluir sentimento" at bounding box center [817, 151] width 75 height 12
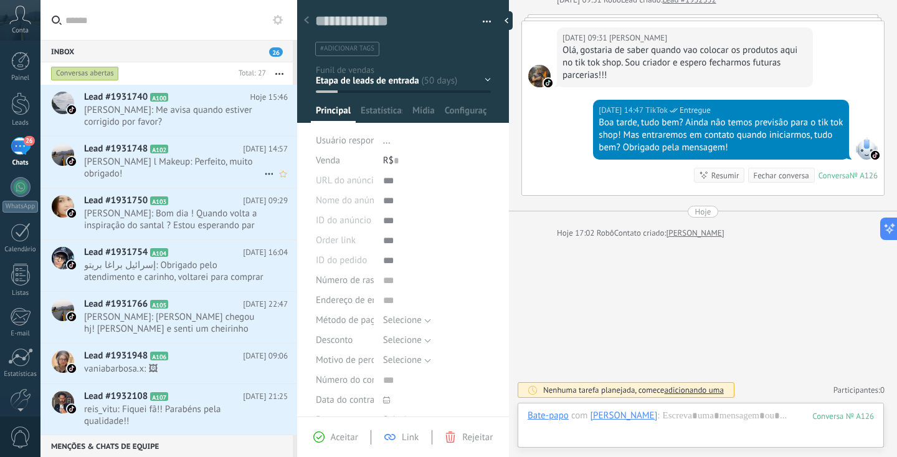
scroll to position [0, 0]
click at [21, 27] on span "Conta" at bounding box center [20, 31] width 17 height 8
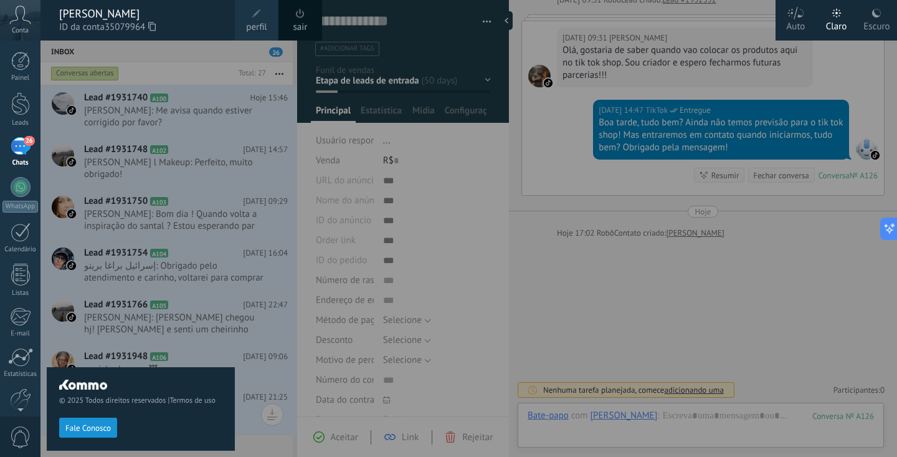
click at [21, 27] on span "Conta" at bounding box center [20, 31] width 17 height 8
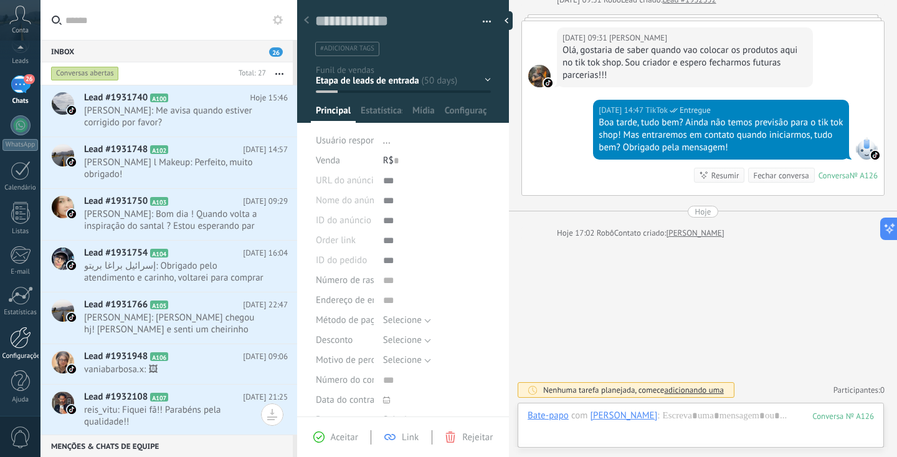
scroll to position [62, 0]
click at [25, 355] on div "Configurações" at bounding box center [20, 356] width 36 height 8
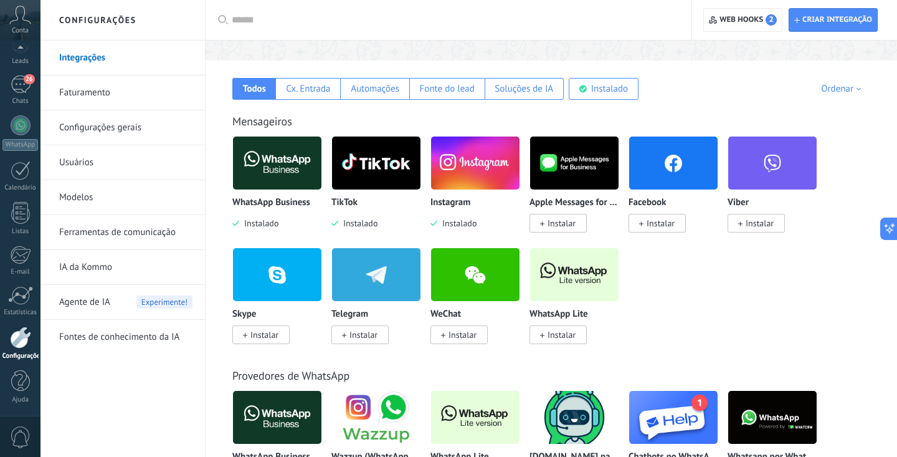
scroll to position [184, 0]
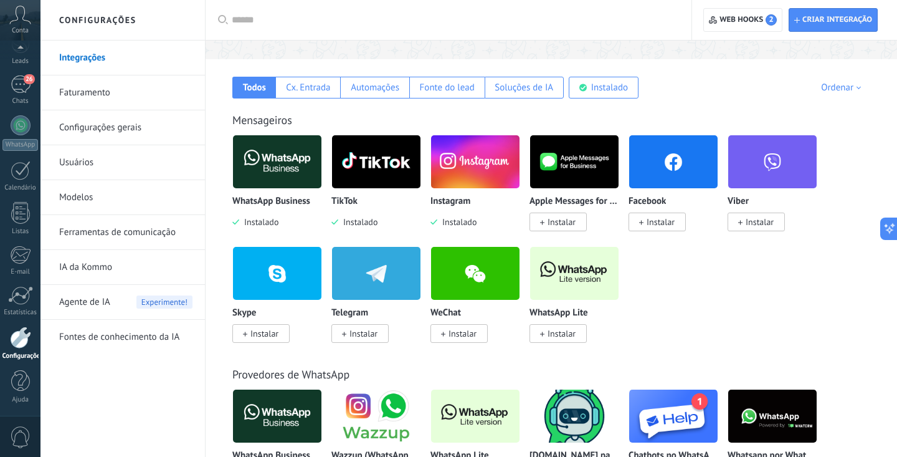
click at [471, 163] on img at bounding box center [475, 161] width 88 height 60
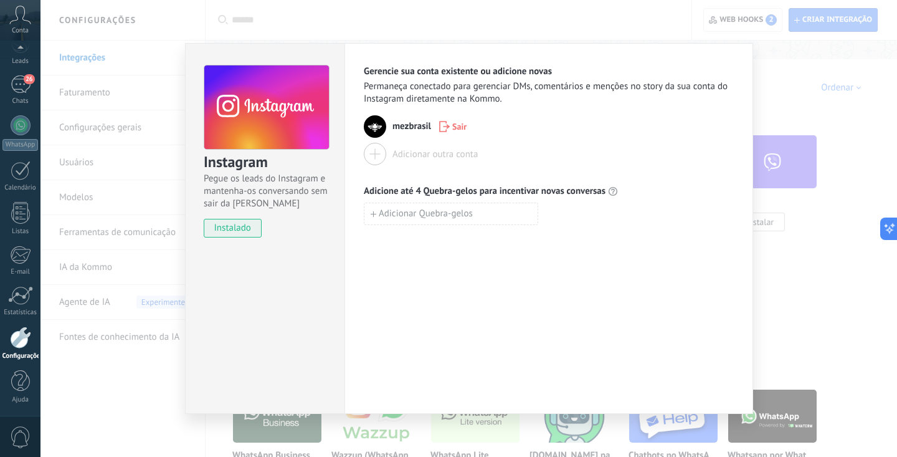
click at [755, 96] on div "Instagram Pegue os leads do Instagram e mantenha-os conversando sem sair da Kom…" at bounding box center [469, 228] width 857 height 457
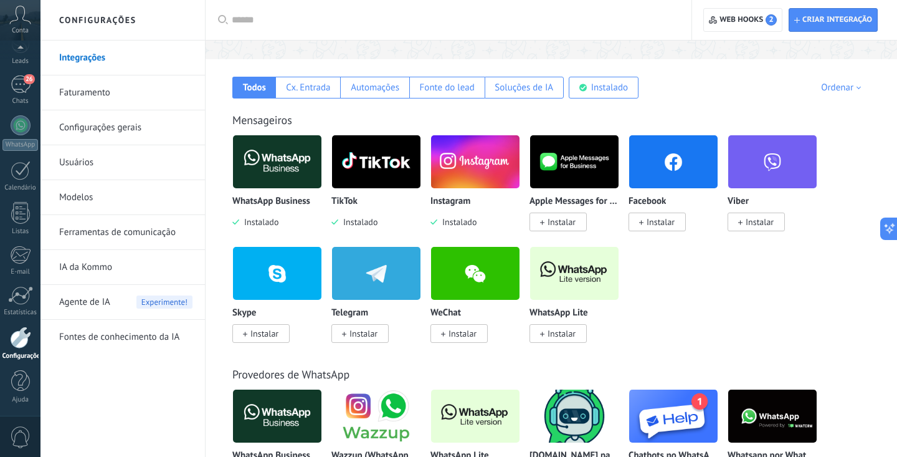
click at [287, 158] on img at bounding box center [277, 161] width 88 height 60
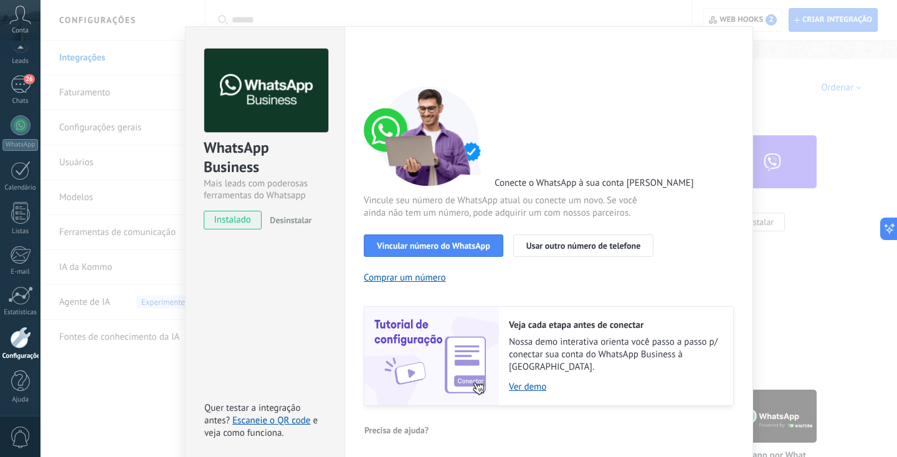
scroll to position [16, 0]
click at [291, 419] on link "Escaneie o QR code" at bounding box center [271, 421] width 78 height 12
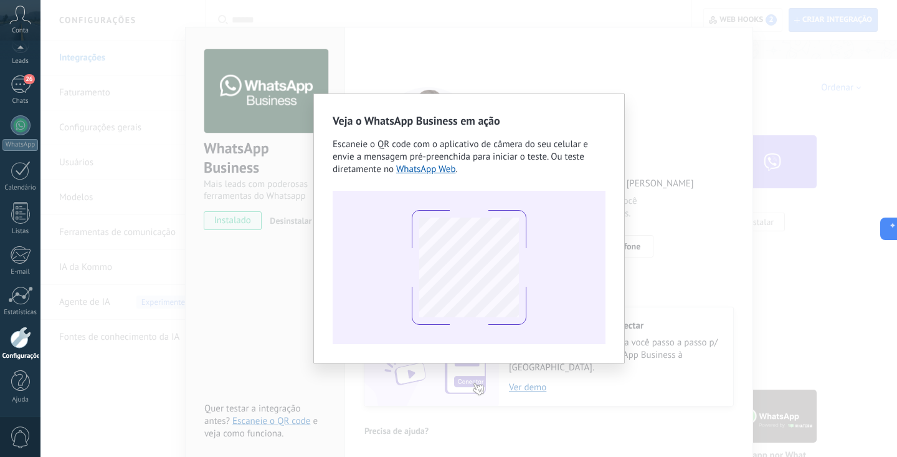
click at [263, 201] on div "Veja o WhatsApp Business em ação Escaneie o QR code com o aplicativo de câmera …" at bounding box center [469, 228] width 857 height 457
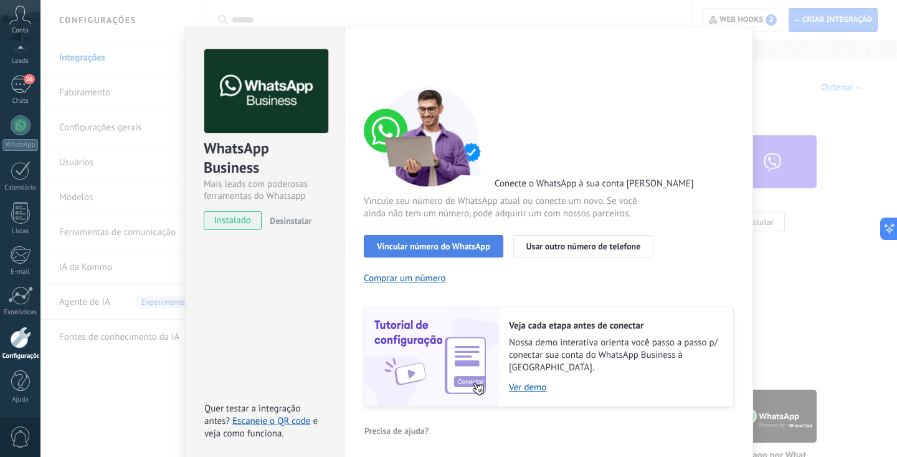
click at [449, 250] on span "Vincular número do WhatsApp" at bounding box center [433, 246] width 113 height 9
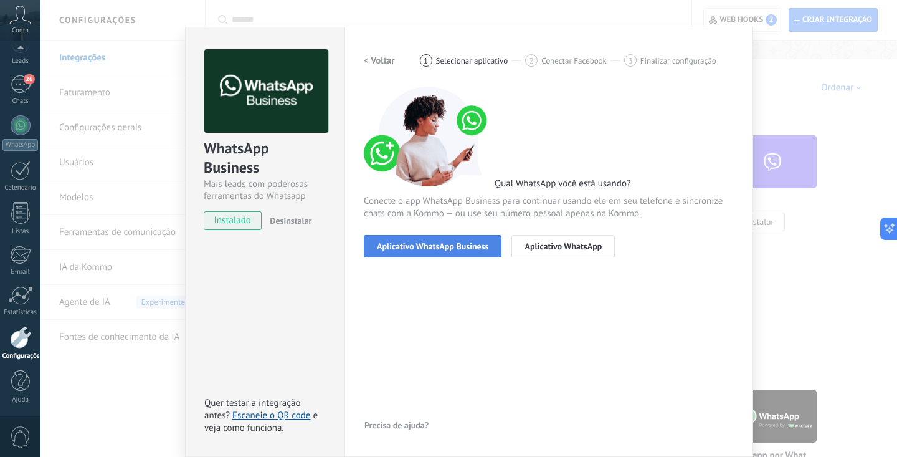
click at [441, 254] on button "Aplicativo WhatsApp Business" at bounding box center [433, 246] width 138 height 22
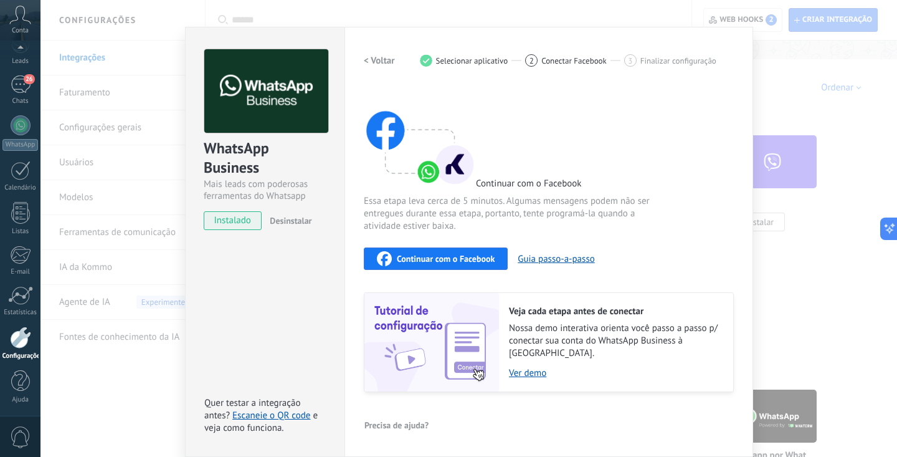
click at [371, 64] on h2 "< Voltar" at bounding box center [379, 61] width 31 height 12
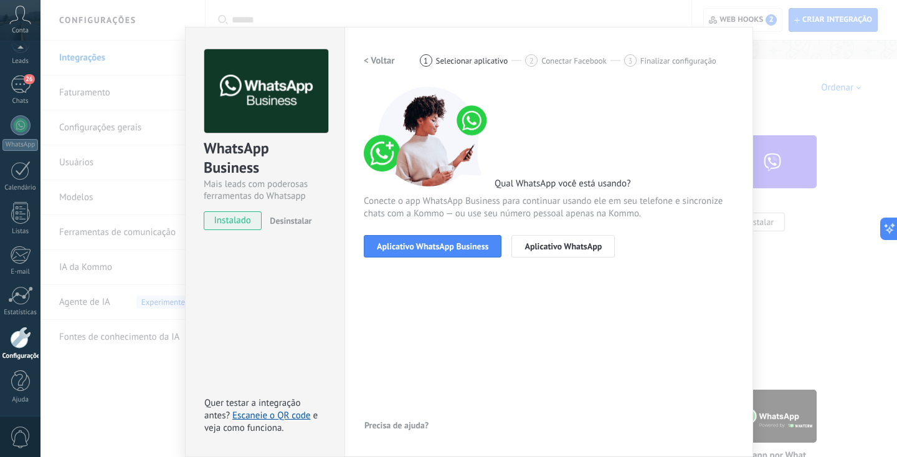
click at [375, 59] on h2 "< Voltar" at bounding box center [379, 61] width 31 height 12
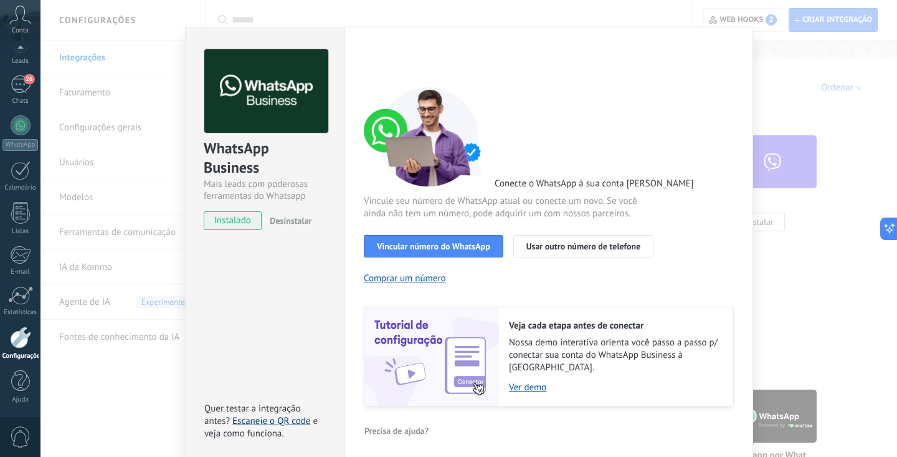
click at [296, 415] on link "Escaneie o QR code" at bounding box center [271, 421] width 78 height 12
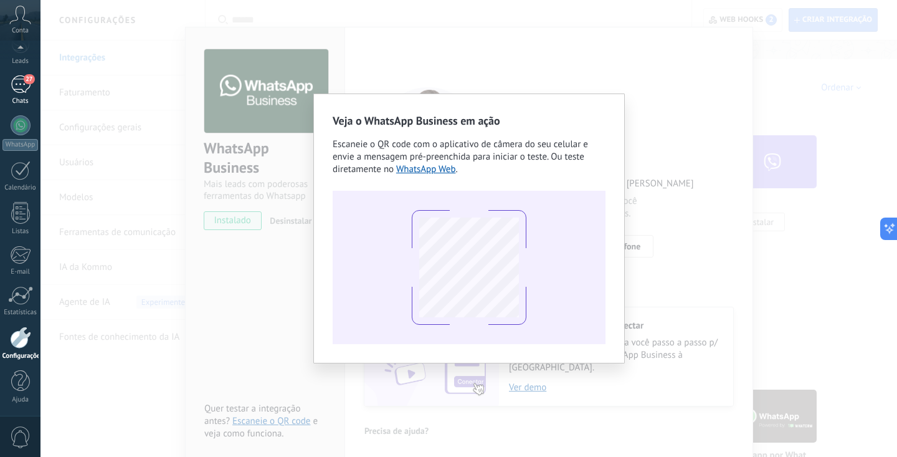
click at [22, 85] on div "27" at bounding box center [21, 84] width 20 height 18
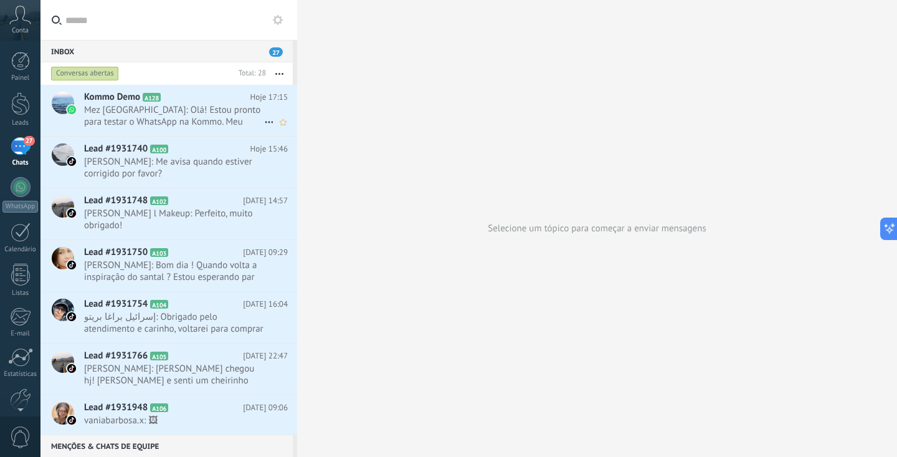
click at [151, 113] on span "Mez [GEOGRAPHIC_DATA]: Olá! Estou pronto para testar o WhatsApp na Kommo. Meu c…" at bounding box center [174, 116] width 180 height 24
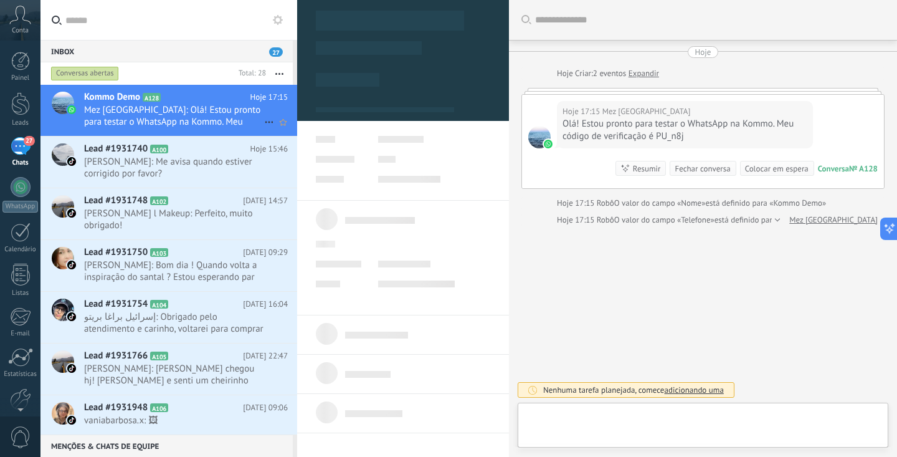
scroll to position [19, 0]
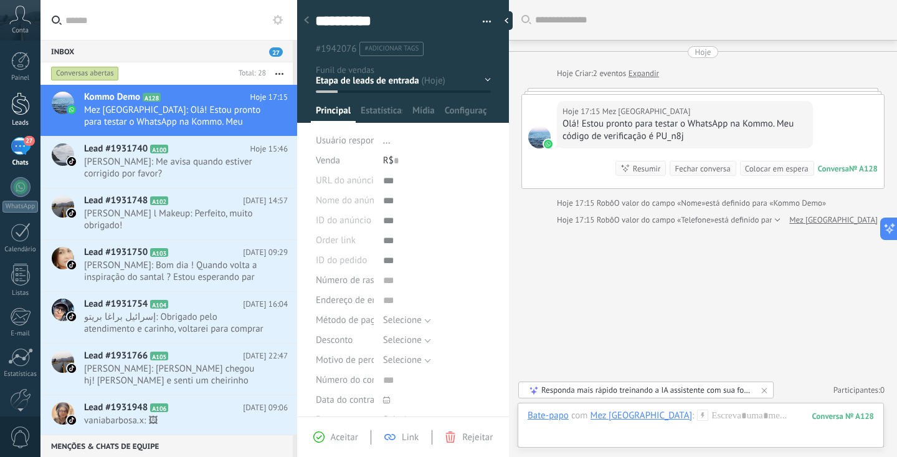
click at [26, 110] on div at bounding box center [20, 103] width 19 height 23
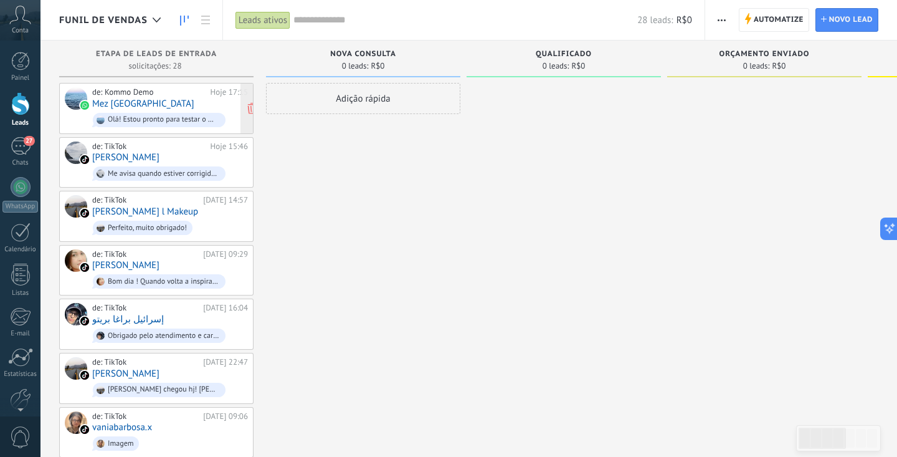
click at [158, 101] on div "de: Kommo Demo Hoje 17:15 Mez Brasil Olá! Estou pronto para testar o WhatsApp n…" at bounding box center [170, 108] width 156 height 42
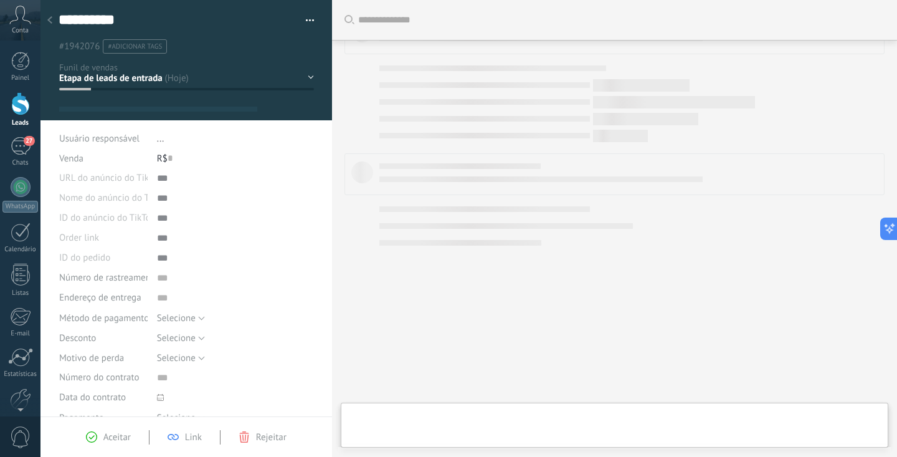
type textarea "**********"
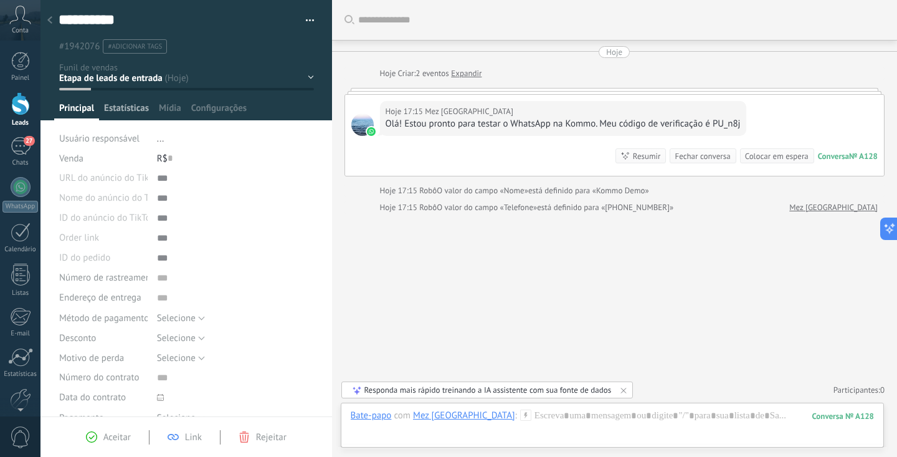
click at [123, 107] on span "Estatísticas" at bounding box center [126, 111] width 45 height 18
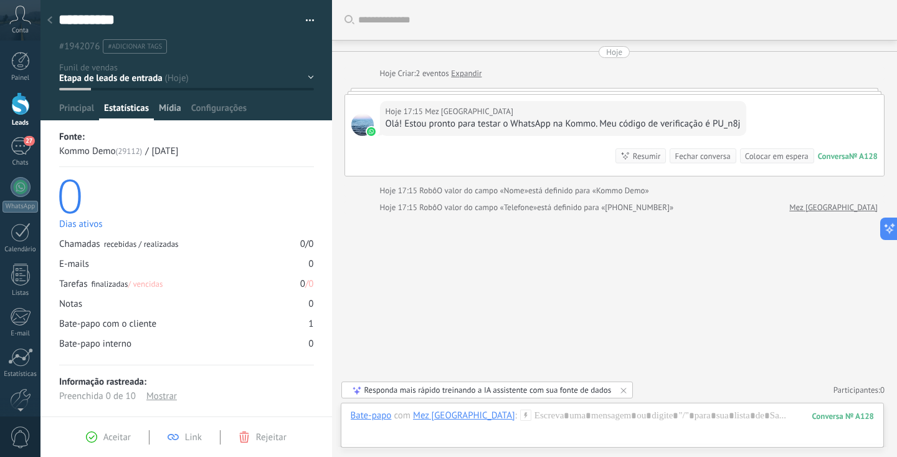
click at [168, 107] on span "Mídia" at bounding box center [170, 111] width 22 height 18
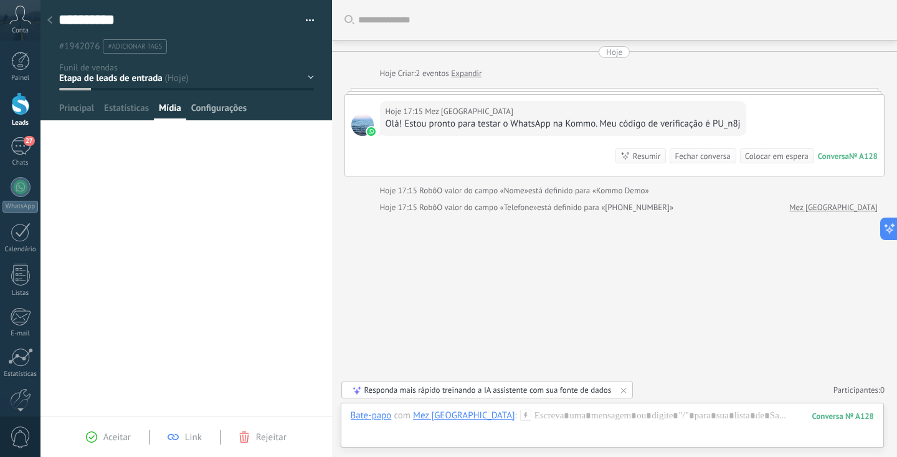
click at [215, 109] on span "Configurações" at bounding box center [218, 111] width 55 height 18
click at [71, 111] on div "Funil de vendas Leads ativos Aplicar 28 leads: R$0 Leads ativos Meus leads Lead…" at bounding box center [448, 228] width 897 height 457
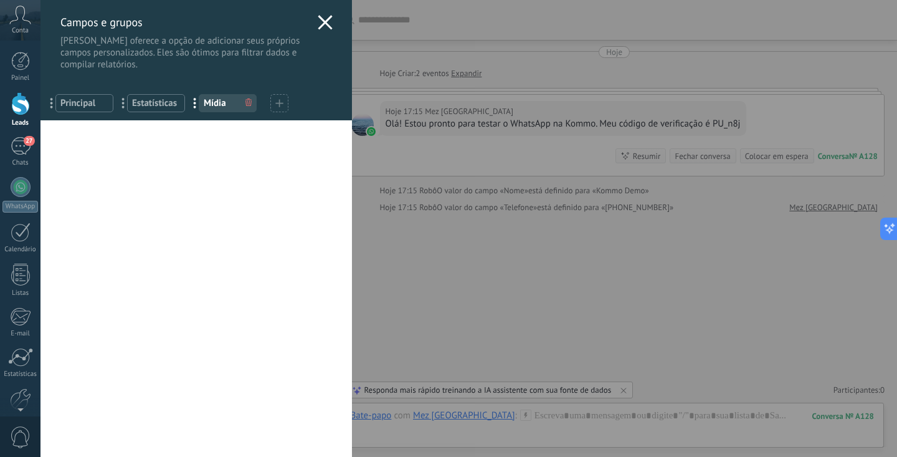
click at [318, 24] on icon at bounding box center [325, 22] width 15 height 15
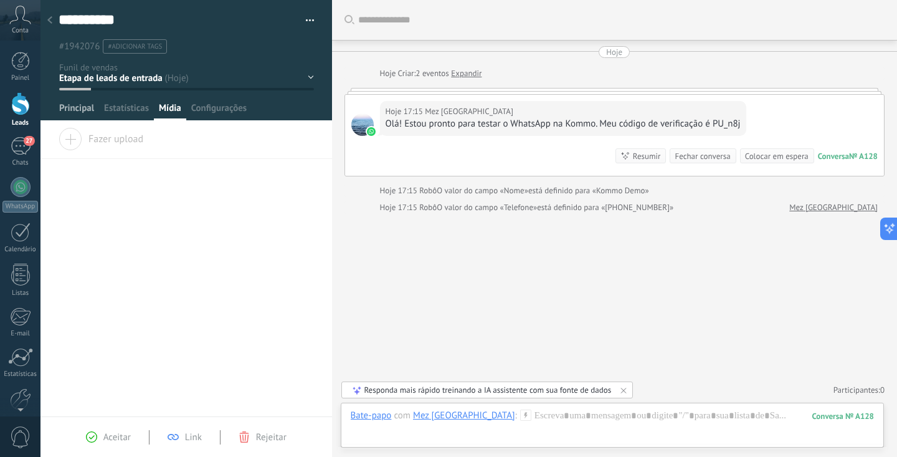
click at [71, 111] on span "Principal" at bounding box center [76, 111] width 35 height 18
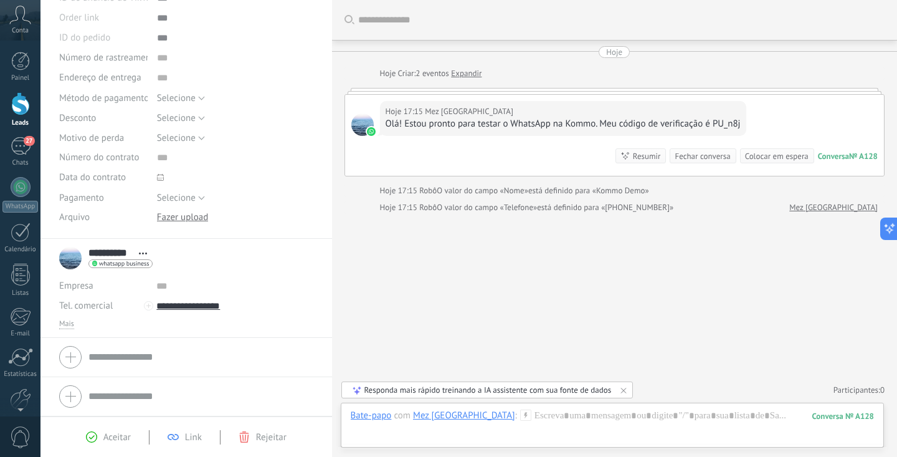
scroll to position [222, 0]
click at [24, 190] on div at bounding box center [21, 187] width 20 height 20
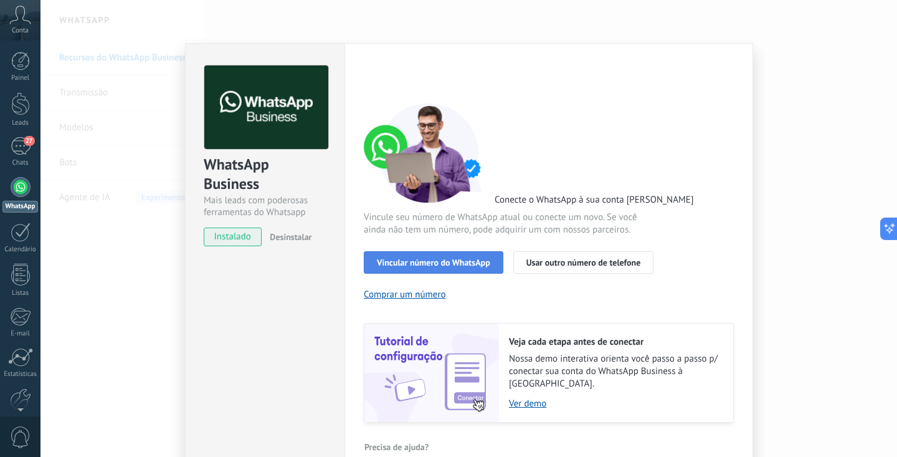
click at [431, 259] on span "Vincular número do WhatsApp" at bounding box center [433, 262] width 113 height 9
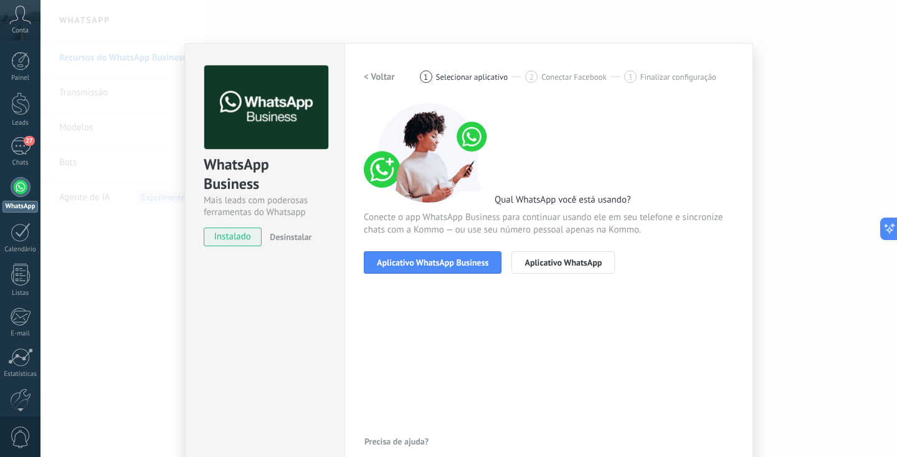
click at [431, 259] on span "Aplicativo WhatsApp Business" at bounding box center [433, 262] width 112 height 9
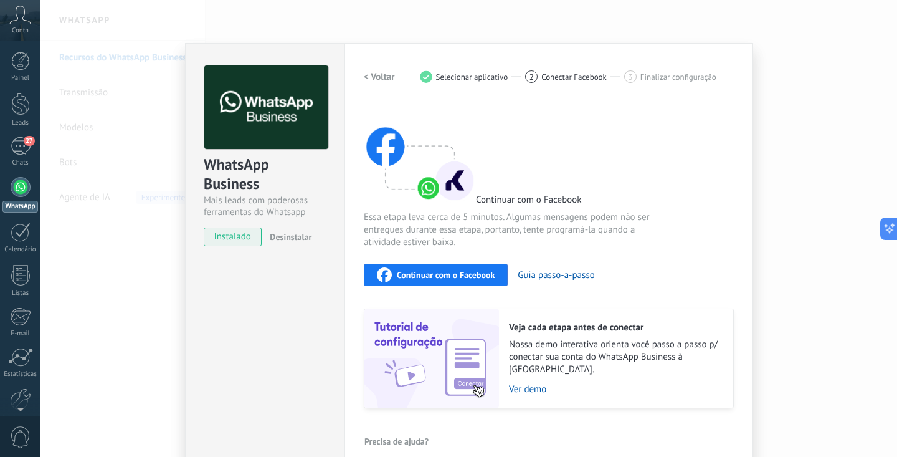
click at [431, 271] on span "Continuar com o Facebook" at bounding box center [446, 274] width 98 height 9
click at [378, 272] on icon "button" at bounding box center [384, 274] width 15 height 15
click at [90, 234] on div "WhatsApp Business Mais leads com poderosas ferramentas do Whatsapp instalado De…" at bounding box center [469, 228] width 857 height 457
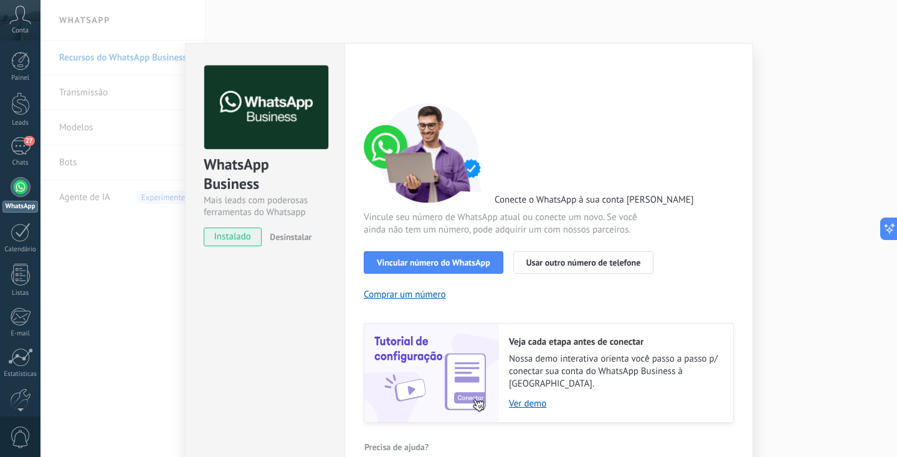
click at [114, 247] on div "WhatsApp Business Mais leads com poderosas ferramentas do Whatsapp instalado De…" at bounding box center [469, 228] width 857 height 457
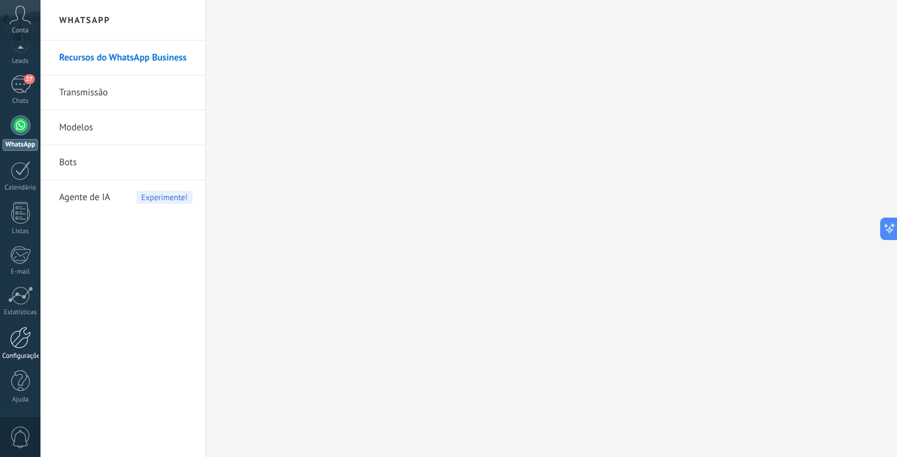
click at [20, 342] on div at bounding box center [20, 338] width 21 height 22
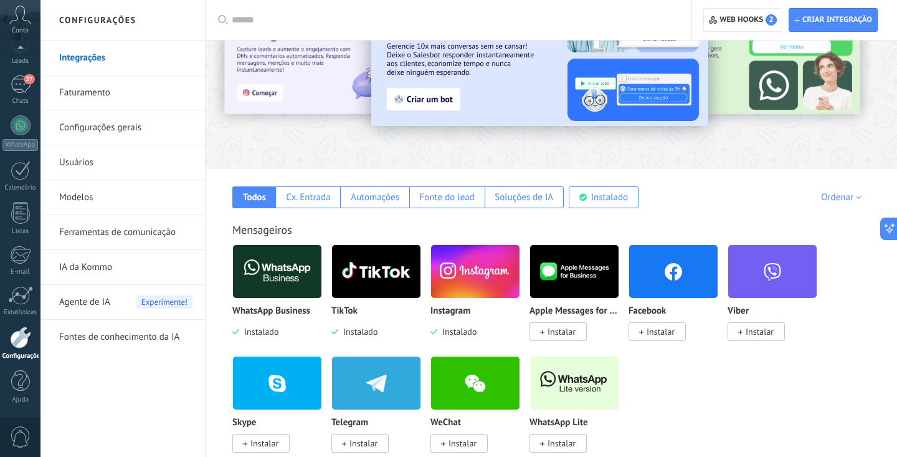
scroll to position [76, 0]
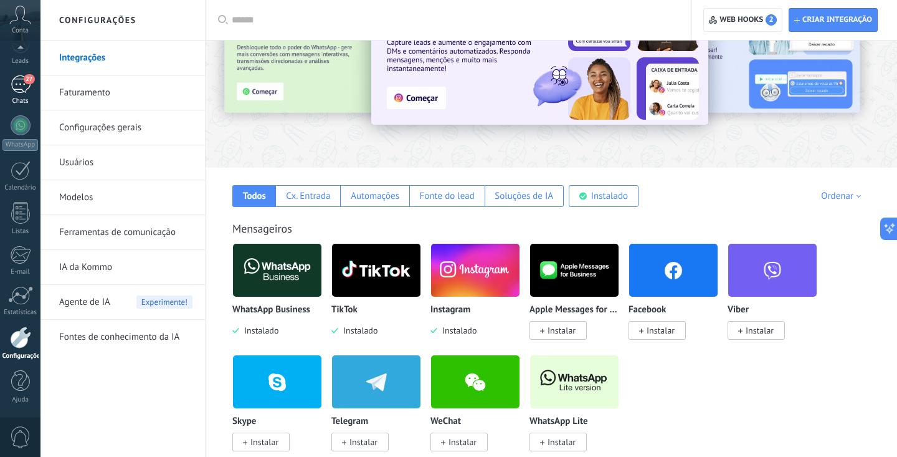
click at [24, 87] on div "27" at bounding box center [21, 84] width 20 height 18
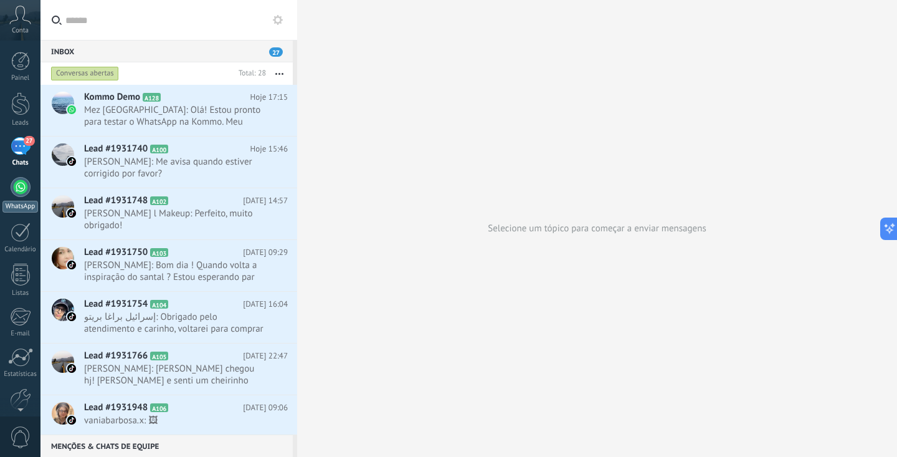
click at [21, 186] on div at bounding box center [21, 187] width 20 height 20
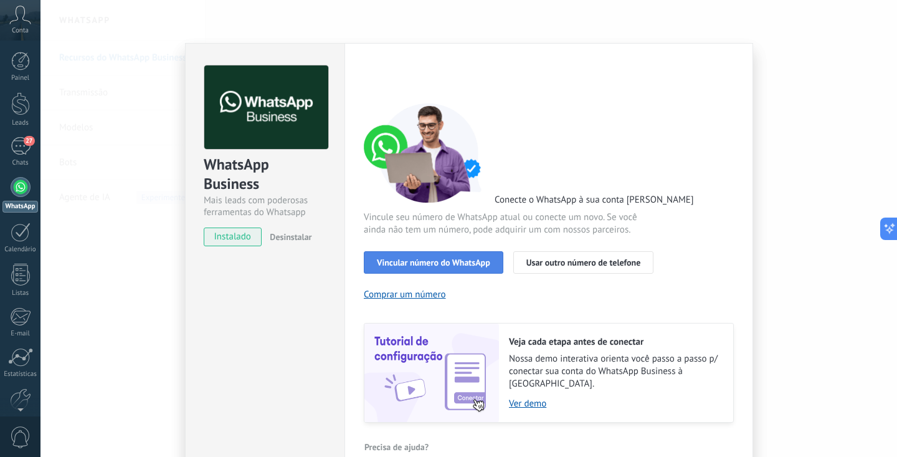
click at [400, 259] on span "Vincular número do WhatsApp" at bounding box center [433, 262] width 113 height 9
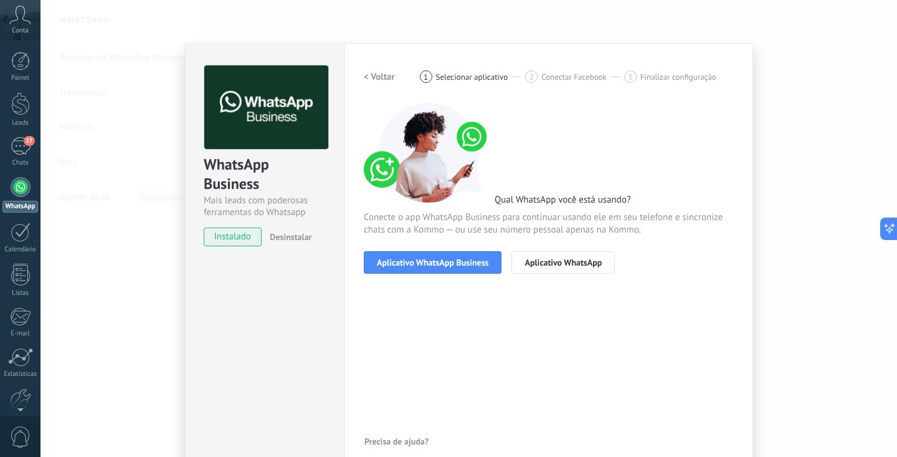
click at [400, 259] on span "Aplicativo WhatsApp Business" at bounding box center [433, 262] width 112 height 9
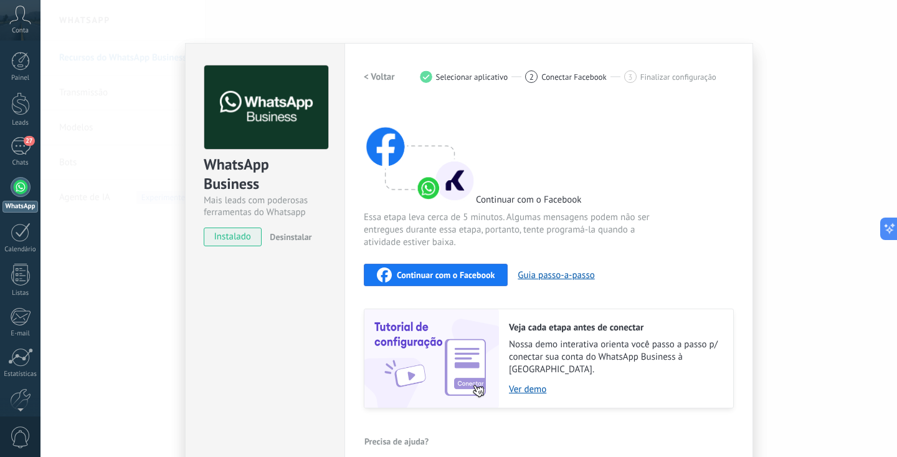
click at [408, 271] on span "Continuar com o Facebook" at bounding box center [446, 274] width 98 height 9
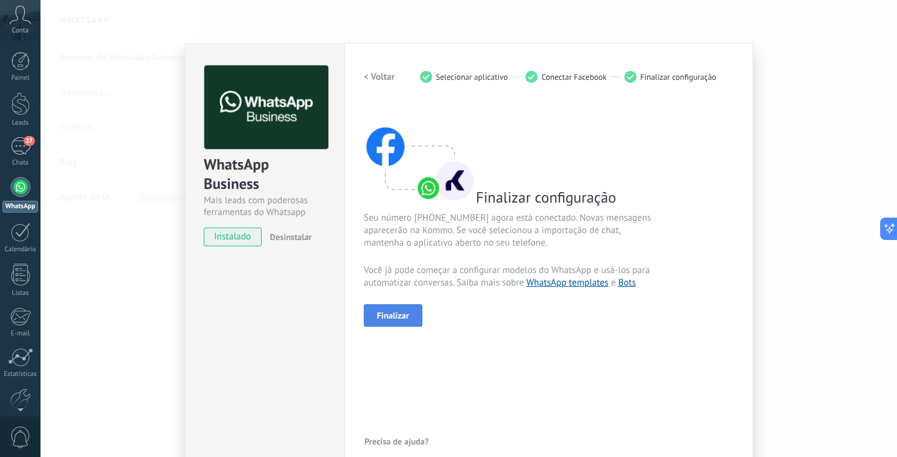
click at [403, 323] on button "Finalizar" at bounding box center [393, 315] width 59 height 22
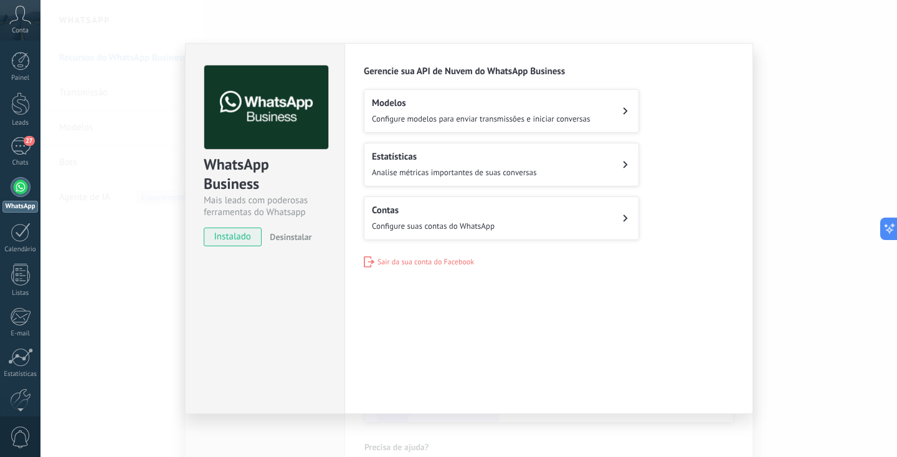
click at [169, 200] on div "WhatsApp Business Mais leads com poderosas ferramentas do Whatsapp instalado De…" at bounding box center [469, 228] width 857 height 457
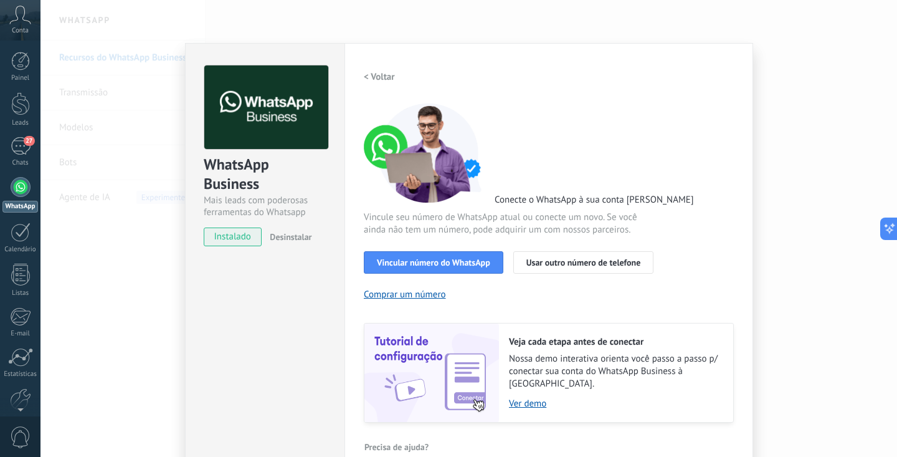
click at [156, 205] on div "WhatsApp Business Mais leads com poderosas ferramentas do Whatsapp instalado De…" at bounding box center [469, 228] width 857 height 457
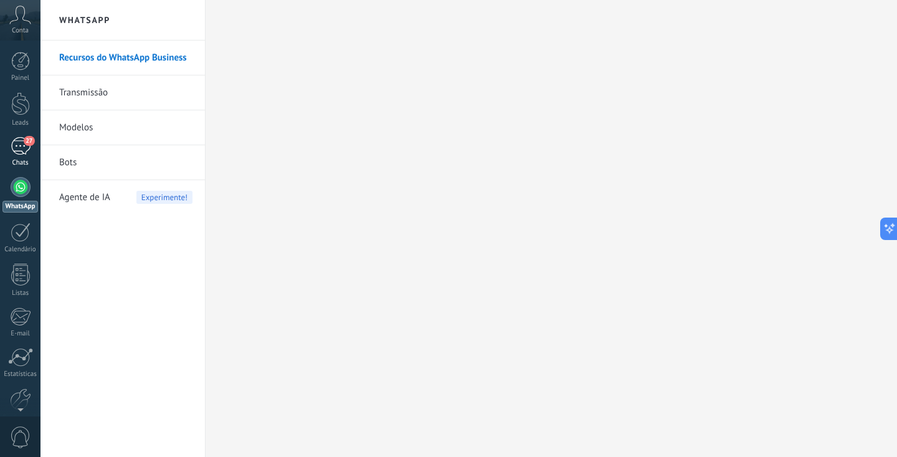
click at [24, 146] on div "27" at bounding box center [21, 146] width 20 height 18
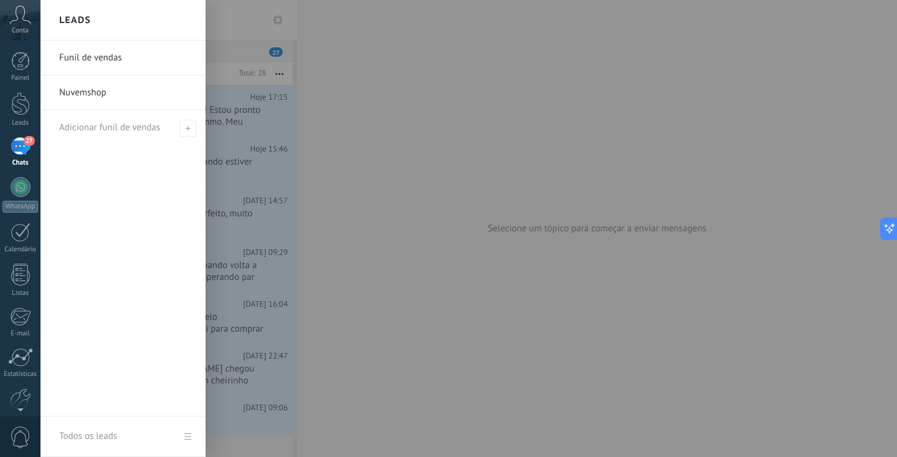
click at [97, 91] on link "Nuvemshop" at bounding box center [126, 92] width 134 height 35
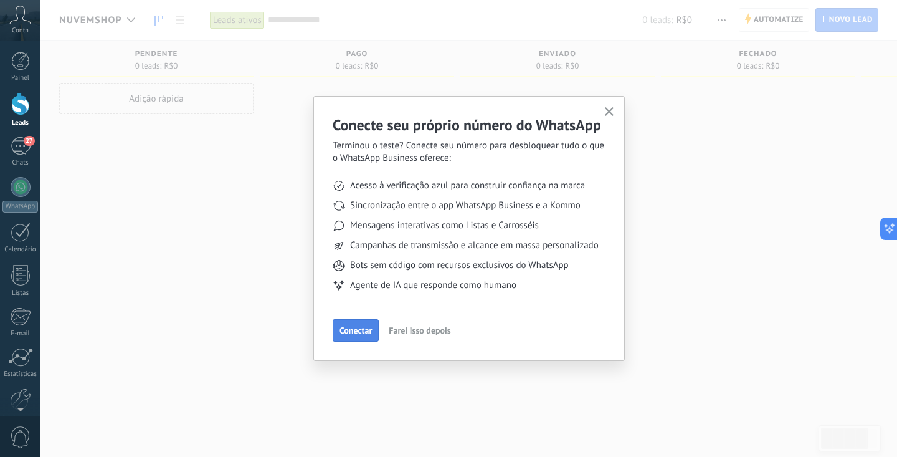
click at [365, 328] on span "Conectar" at bounding box center [356, 330] width 32 height 9
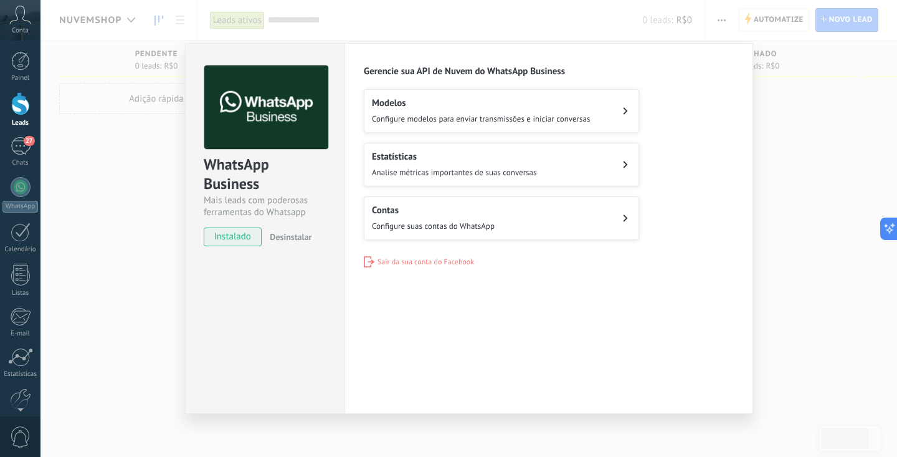
click at [535, 121] on span "Configure modelos para enviar transmissões e iniciar conversas" at bounding box center [481, 118] width 218 height 11
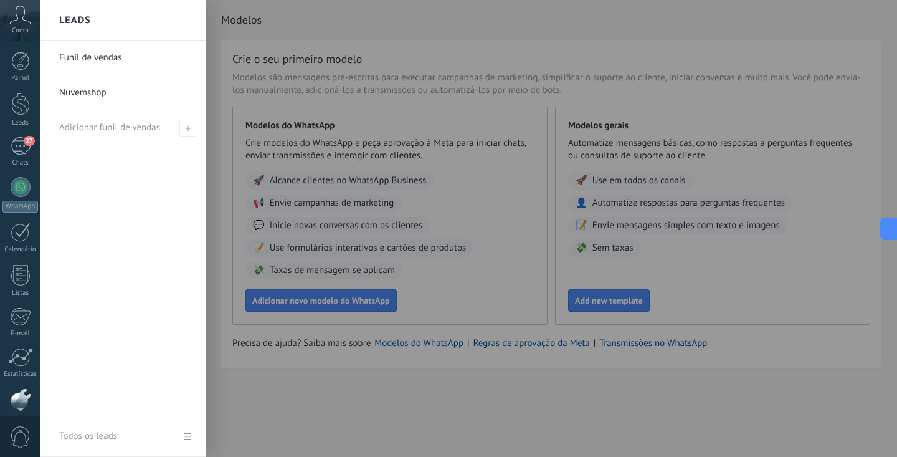
click at [78, 95] on link "Nuvemshop" at bounding box center [126, 92] width 134 height 35
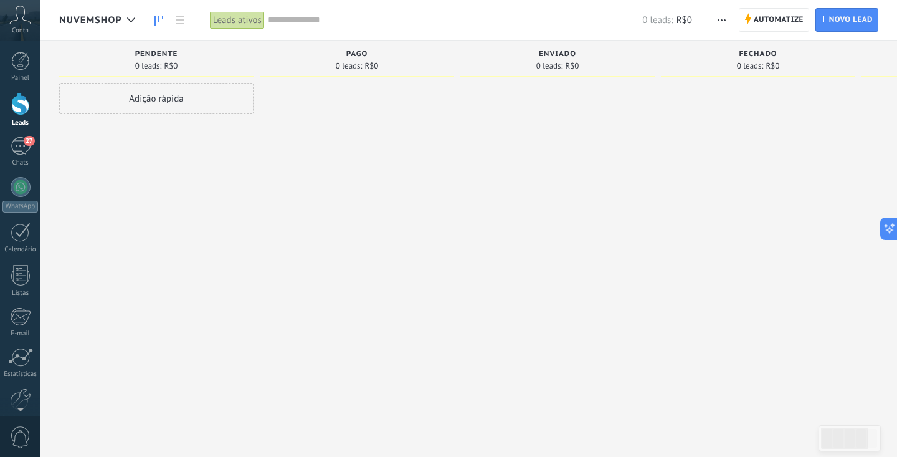
click at [166, 102] on div "Adição rápida" at bounding box center [156, 98] width 194 height 31
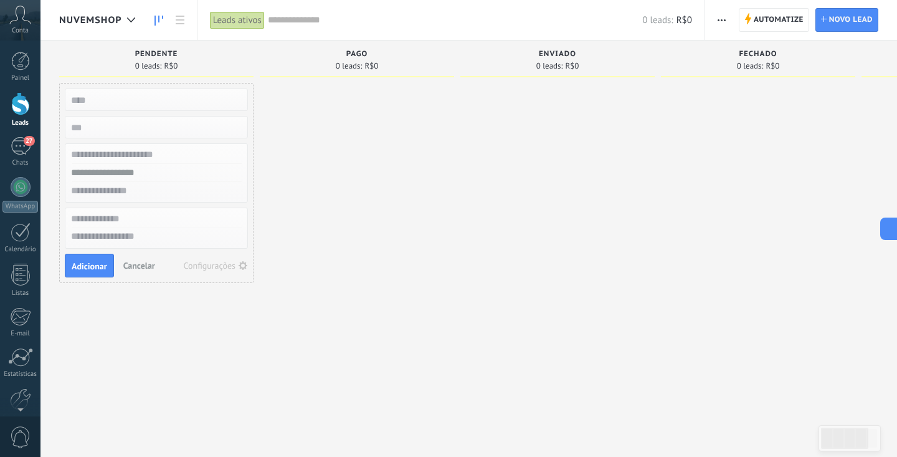
click at [320, 113] on div at bounding box center [357, 230] width 194 height 294
click at [141, 266] on span "Cancelar" at bounding box center [139, 265] width 32 height 11
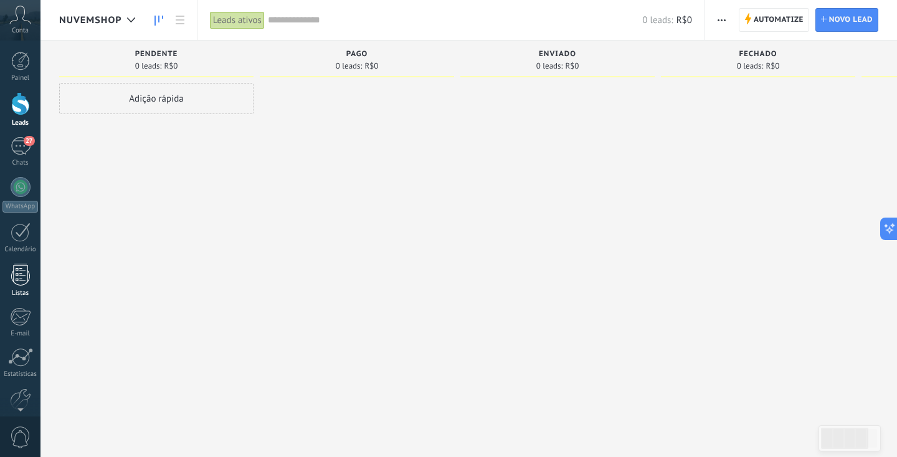
click at [31, 272] on link "Listas" at bounding box center [20, 281] width 41 height 34
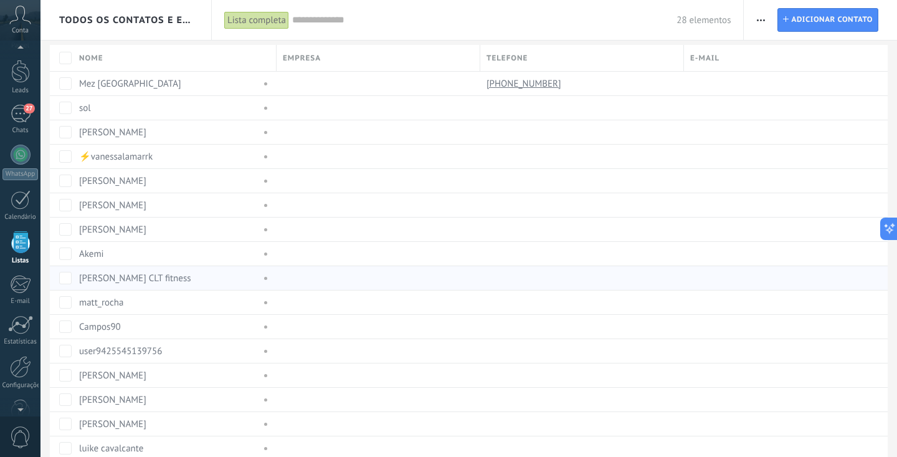
scroll to position [7, 0]
click at [850, 14] on span "Adicionar contato" at bounding box center [832, 20] width 82 height 22
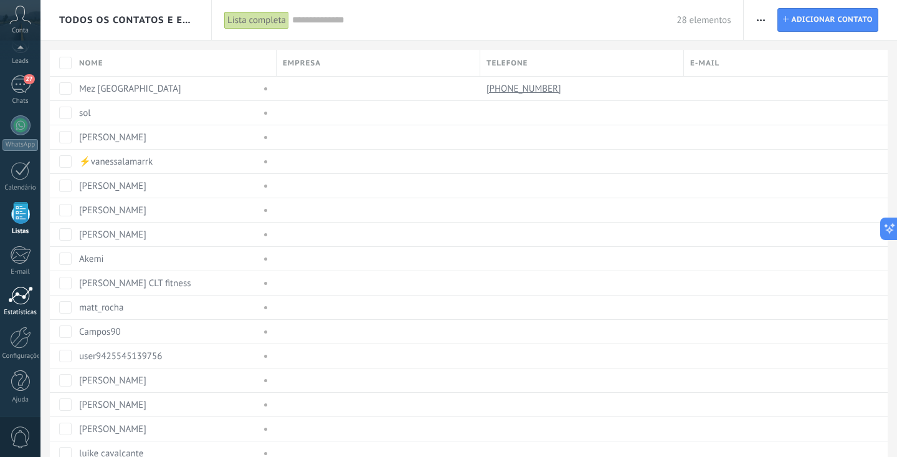
scroll to position [62, 0]
click at [28, 351] on link "Configurações" at bounding box center [20, 344] width 41 height 34
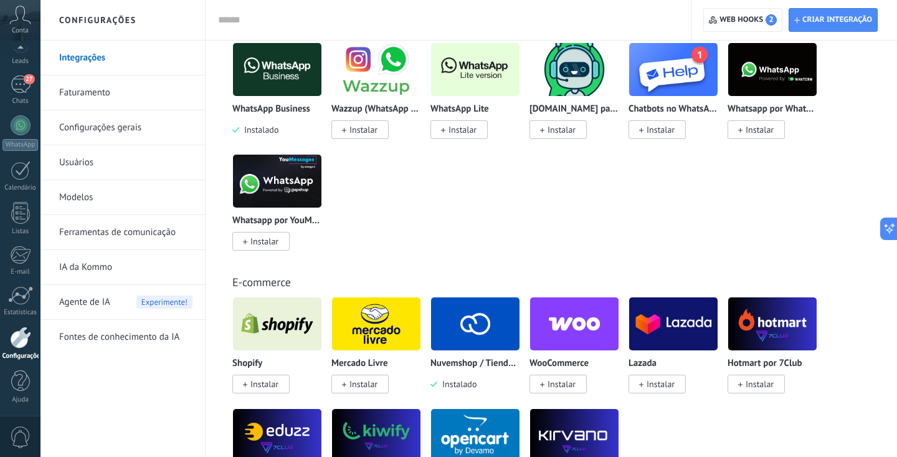
scroll to position [532, 0]
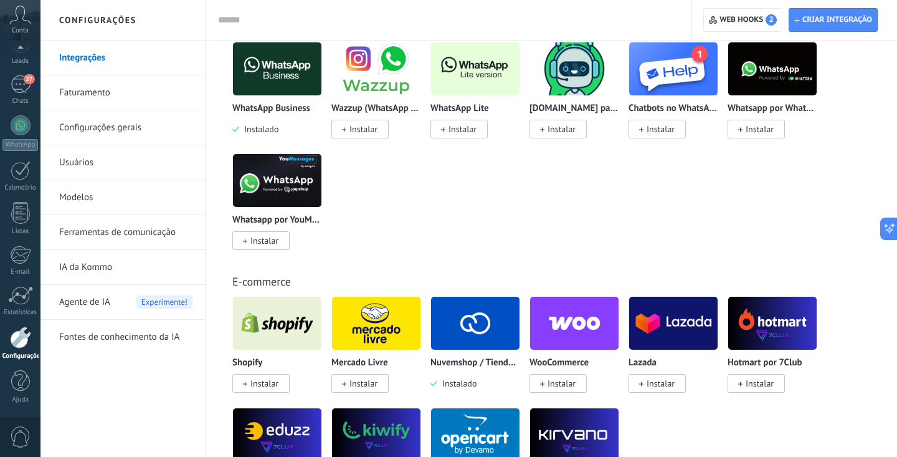
click at [432, 319] on img at bounding box center [475, 323] width 88 height 60
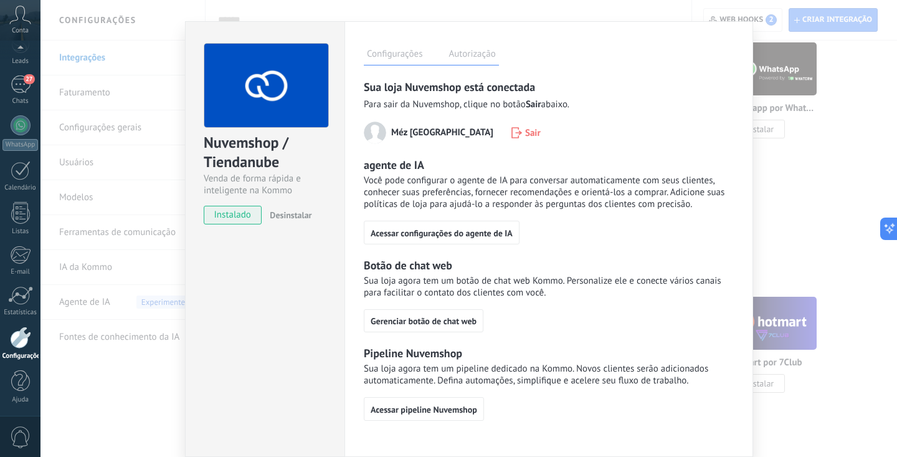
scroll to position [22, 0]
click at [447, 412] on span "Acessar pipeline Nuvemshop" at bounding box center [424, 409] width 107 height 9
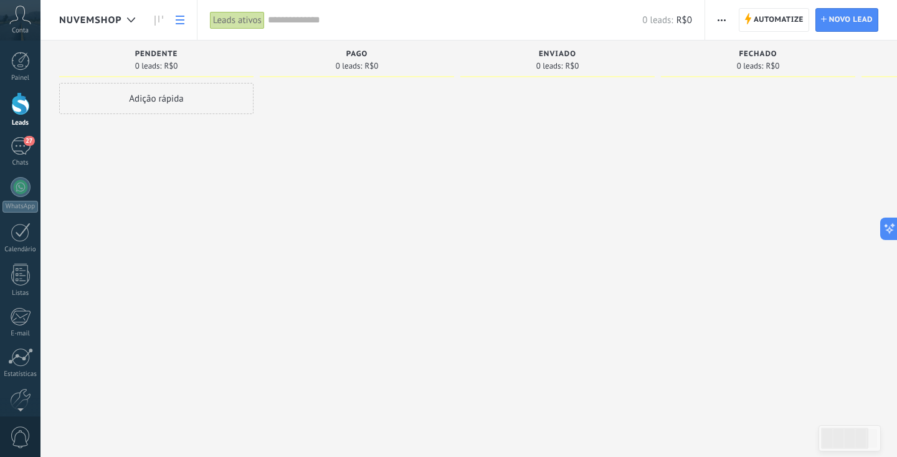
click at [184, 16] on use at bounding box center [180, 20] width 9 height 9
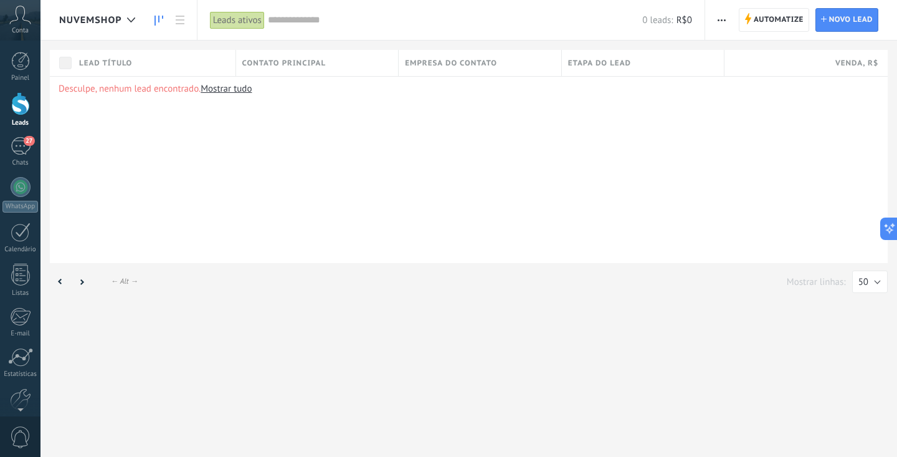
click at [160, 20] on icon at bounding box center [159, 21] width 9 height 10
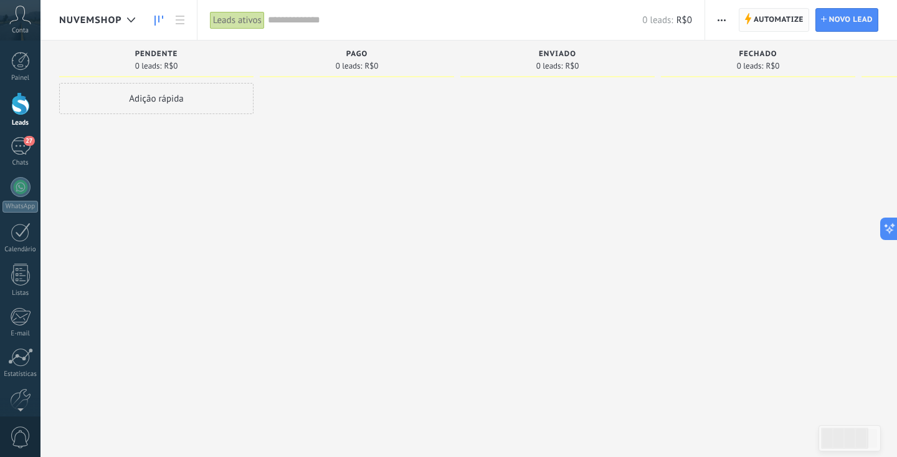
click at [791, 16] on span "Automatize" at bounding box center [779, 20] width 50 height 22
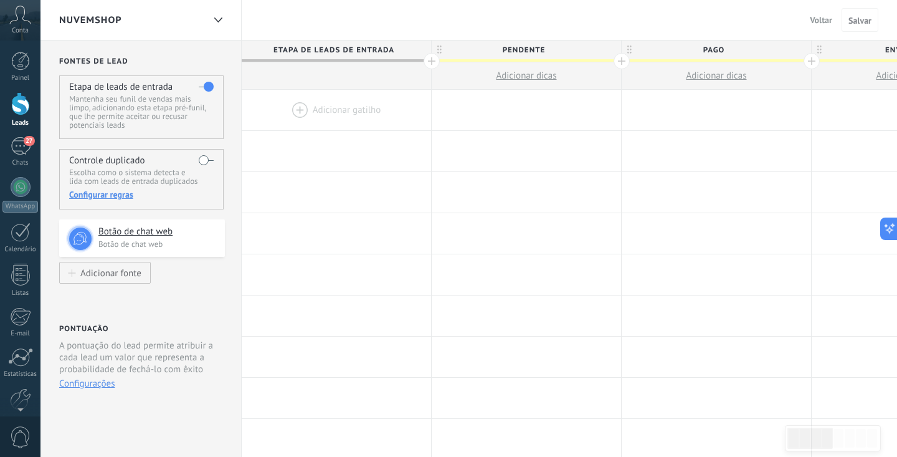
click at [822, 22] on span "Voltar" at bounding box center [821, 19] width 22 height 11
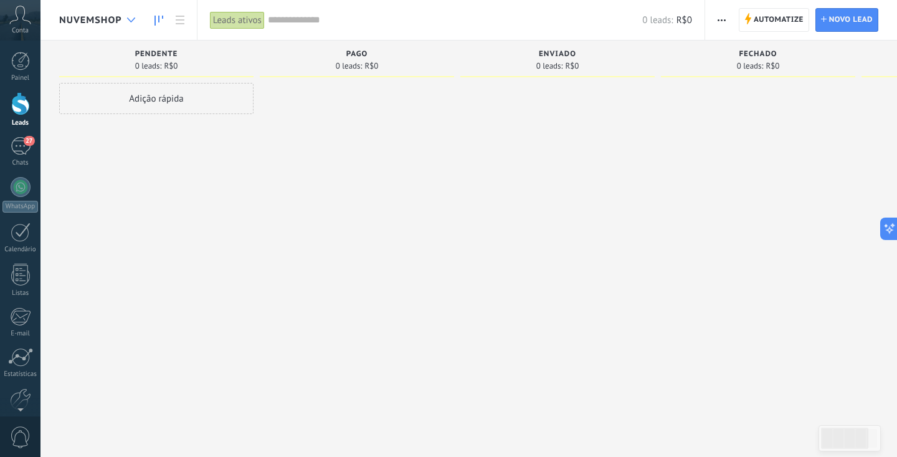
click at [127, 21] on icon at bounding box center [131, 19] width 8 height 5
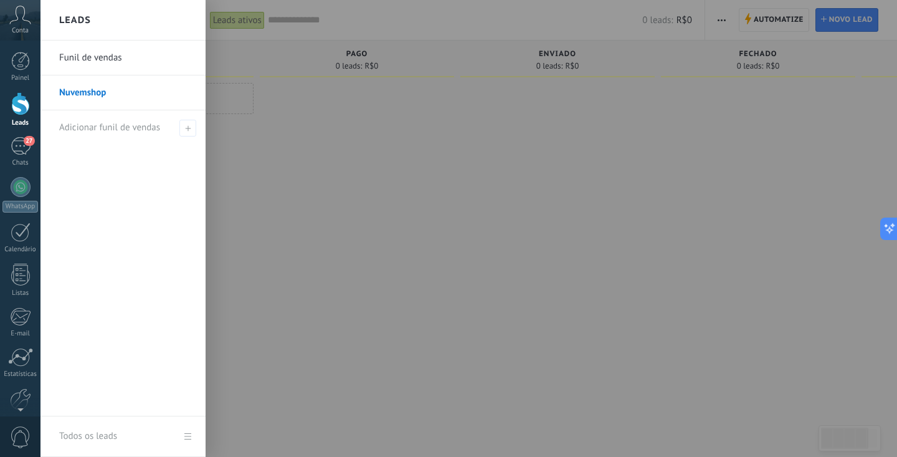
click at [108, 54] on link "Funil de vendas" at bounding box center [126, 58] width 134 height 35
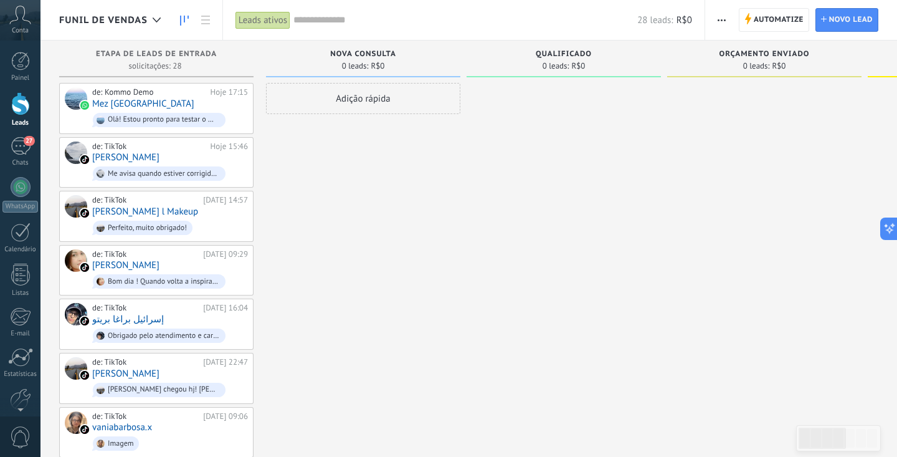
click at [24, 27] on span "Conta" at bounding box center [20, 31] width 17 height 8
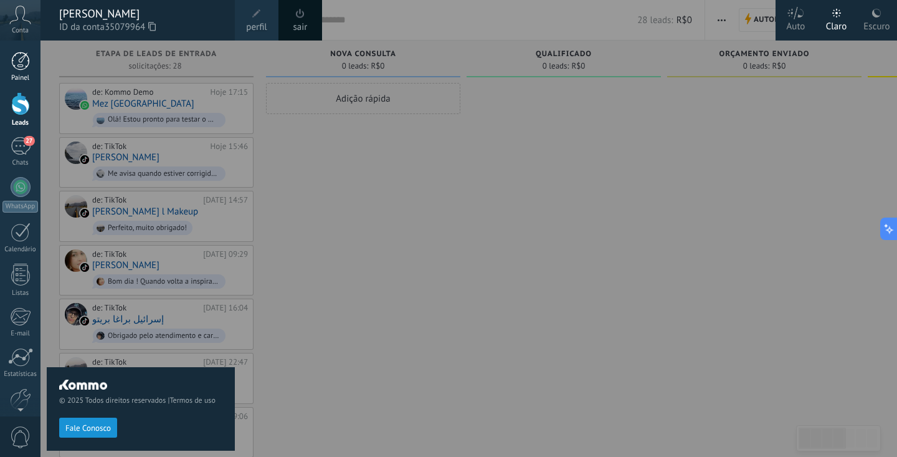
click at [28, 63] on div at bounding box center [20, 61] width 19 height 19
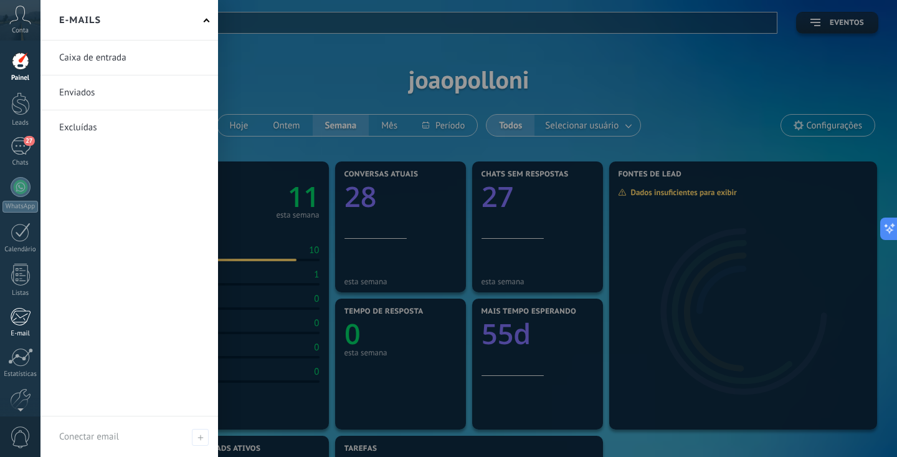
click at [21, 316] on div at bounding box center [20, 316] width 21 height 19
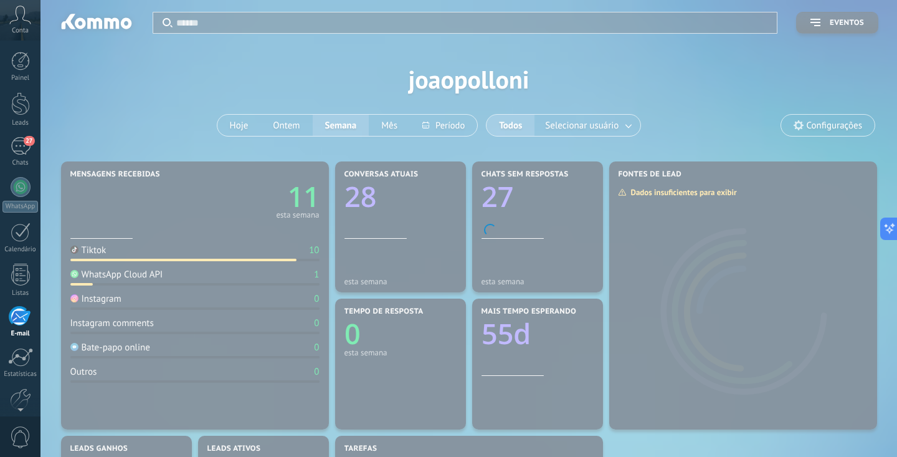
scroll to position [62, 0]
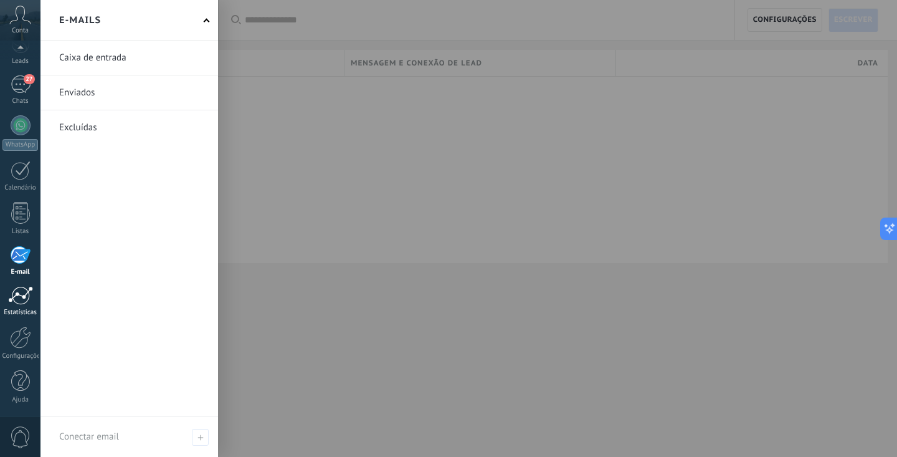
click at [11, 295] on div at bounding box center [20, 295] width 25 height 19
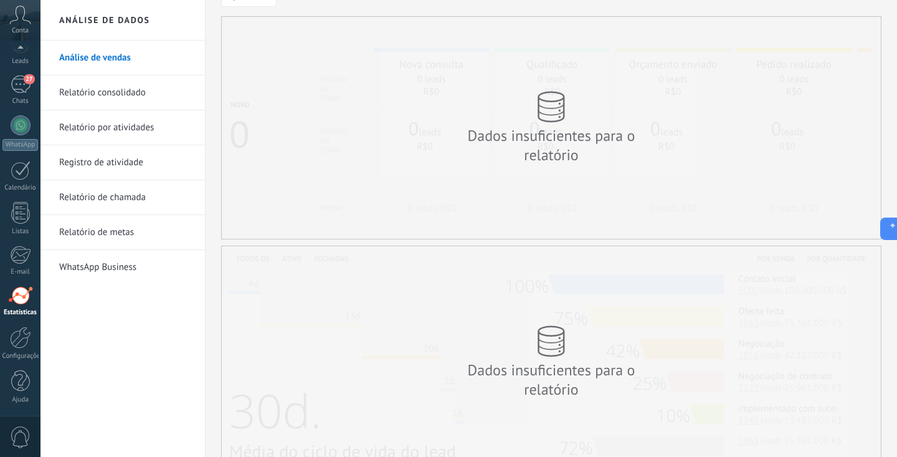
scroll to position [25, 0]
click at [14, 343] on div at bounding box center [20, 338] width 21 height 22
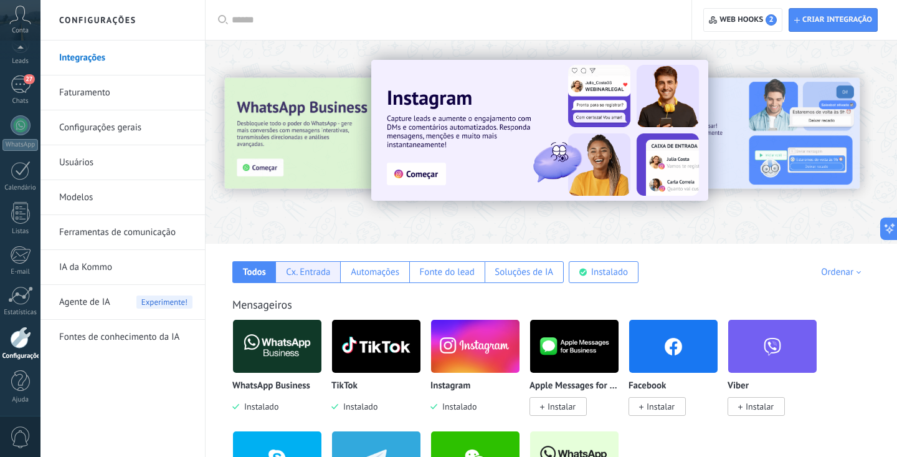
click at [310, 274] on div "Cx. Entrada" at bounding box center [308, 272] width 44 height 12
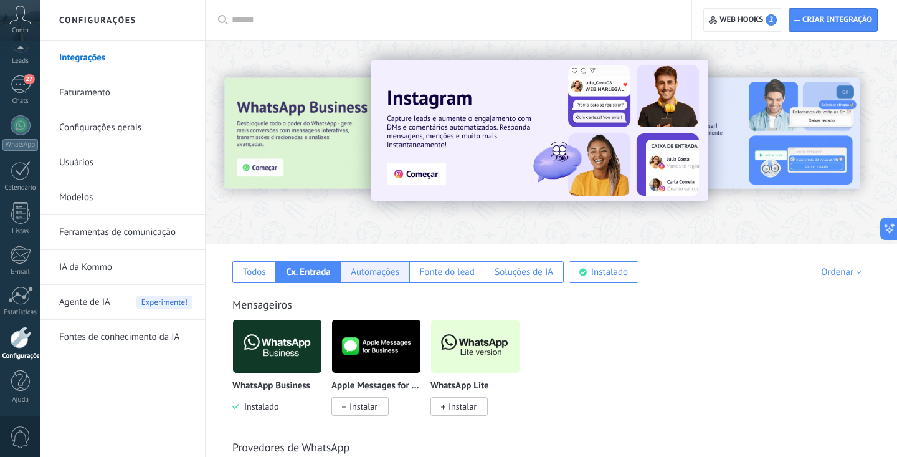
click at [381, 271] on div "Automações" at bounding box center [375, 272] width 49 height 12
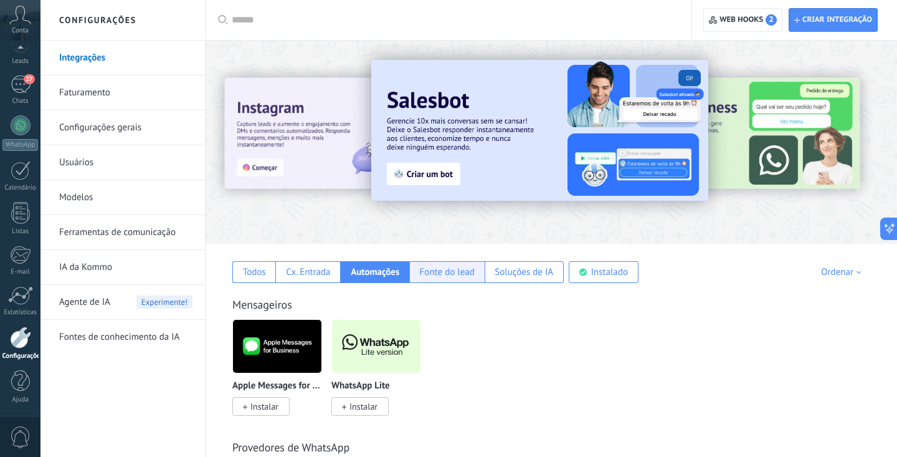
click at [437, 274] on div "Fonte do lead" at bounding box center [447, 272] width 55 height 12
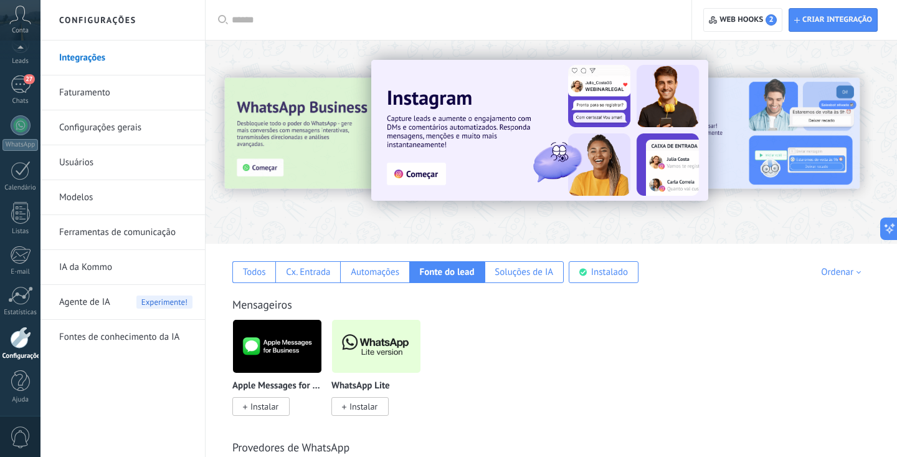
click at [535, 284] on div "Mensageiros Apple Messages for Business Instalar WhatsApp Lite Instalar" at bounding box center [551, 343] width 667 height 143
click at [533, 272] on div "Soluções de IA" at bounding box center [524, 272] width 59 height 12
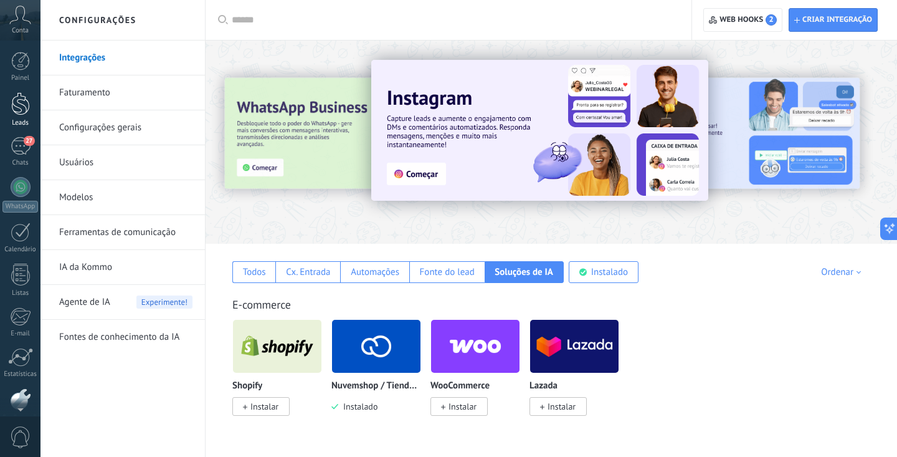
click at [23, 117] on link "Leads" at bounding box center [20, 109] width 41 height 35
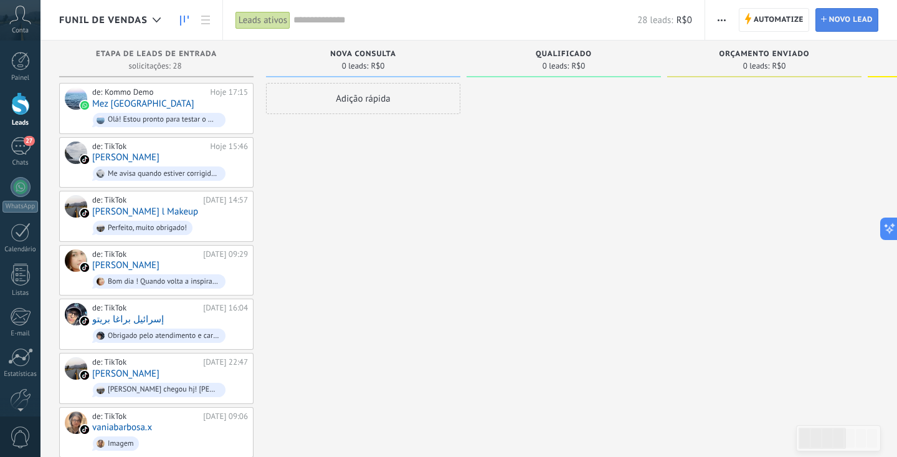
click at [849, 22] on span "Novo lead" at bounding box center [852, 20] width 44 height 22
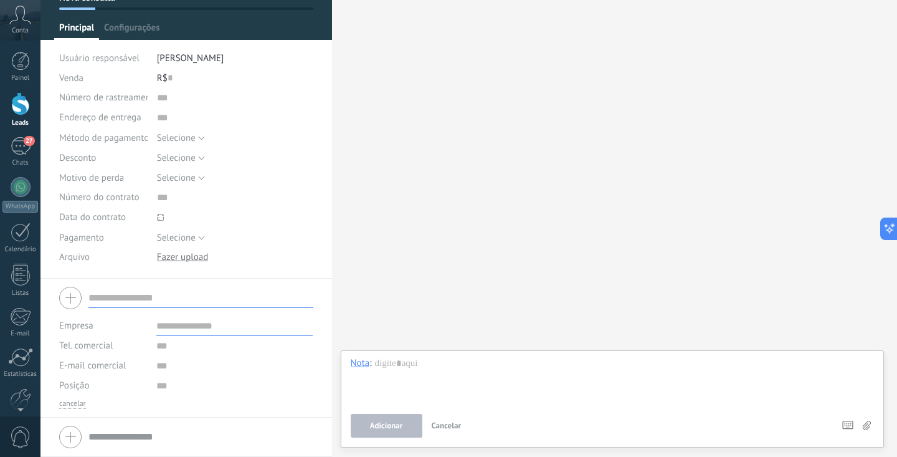
scroll to position [83, 0]
click at [73, 444] on div at bounding box center [186, 436] width 254 height 31
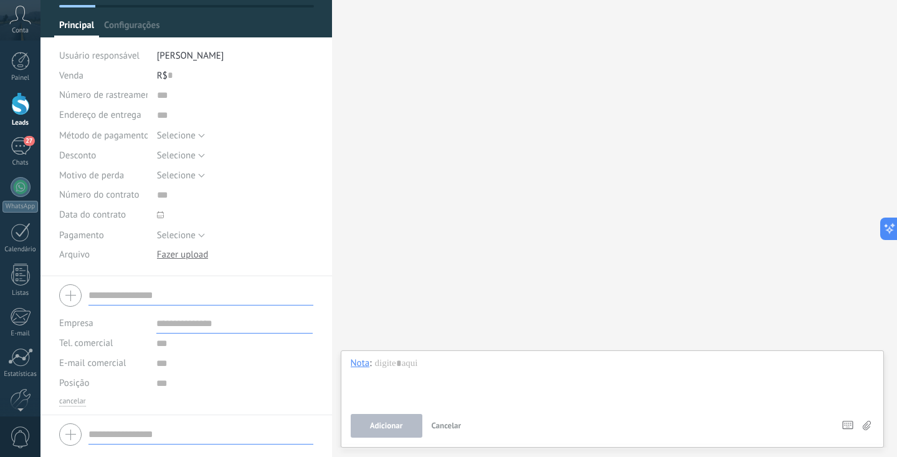
click at [72, 436] on div at bounding box center [186, 434] width 254 height 31
click at [79, 304] on div at bounding box center [186, 295] width 254 height 31
click at [108, 291] on input "text" at bounding box center [200, 295] width 225 height 20
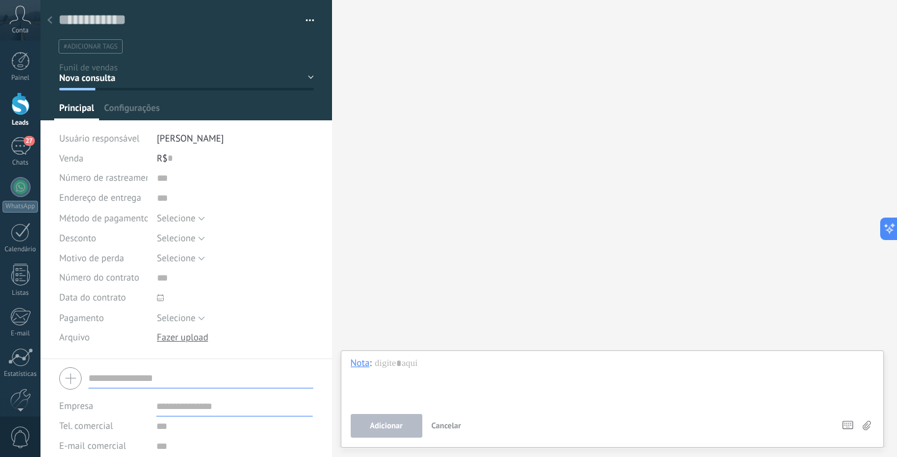
scroll to position [0, 0]
click at [52, 20] on icon at bounding box center [49, 19] width 5 height 7
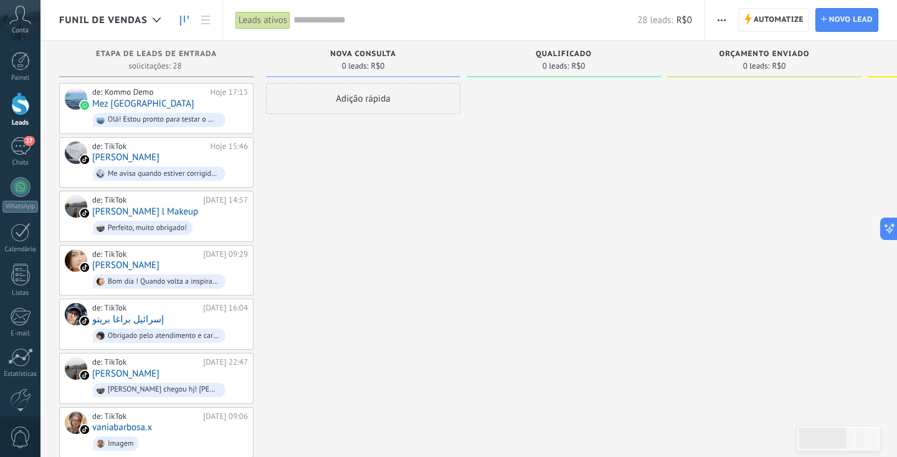
click at [27, 19] on icon at bounding box center [20, 15] width 22 height 19
